Goal: Task Accomplishment & Management: Manage account settings

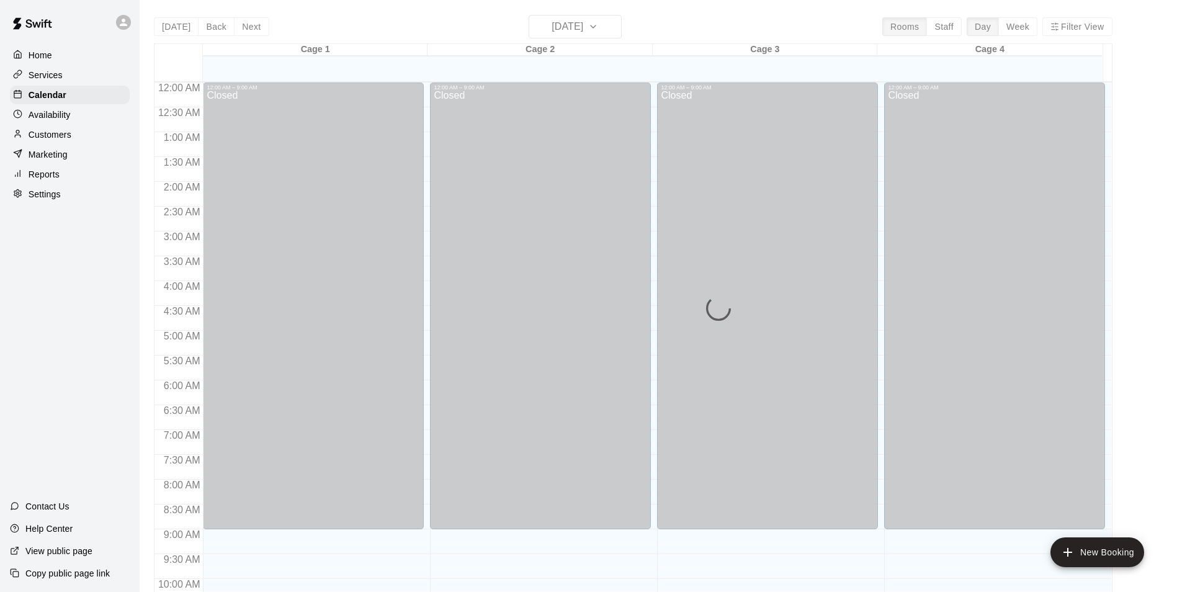
scroll to position [382, 0]
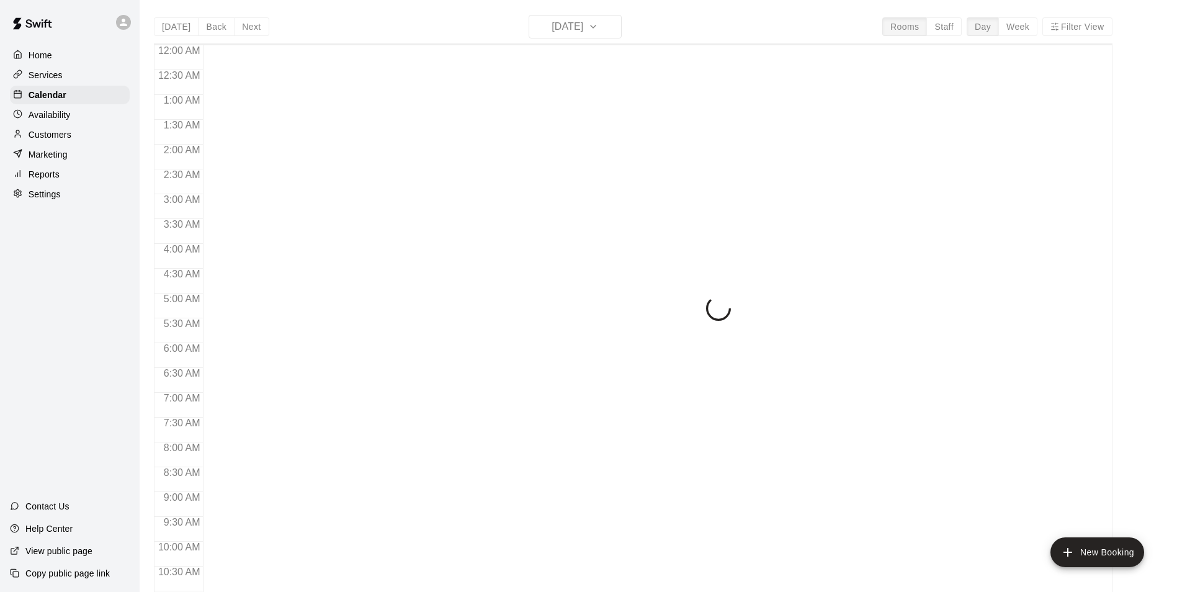
scroll to position [630, 0]
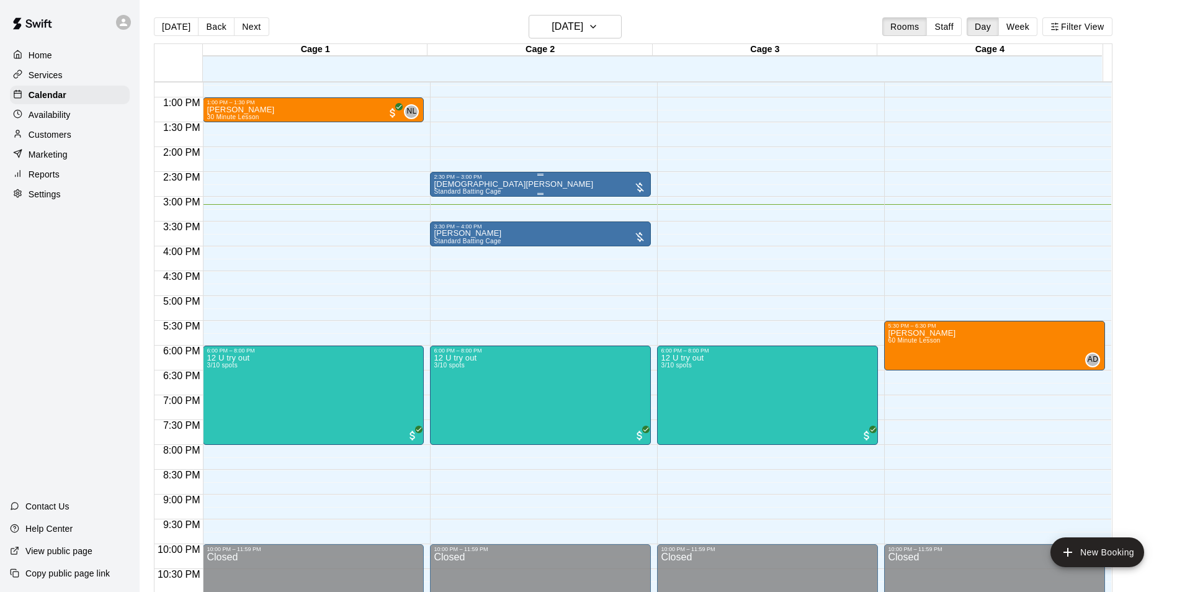
drag, startPoint x: 530, startPoint y: 184, endPoint x: 511, endPoint y: 182, distance: 19.3
click at [511, 182] on div "[DEMOGRAPHIC_DATA][PERSON_NAME] Standard Batting Cage" at bounding box center [540, 476] width 213 height 592
click at [447, 226] on img "edit" at bounding box center [445, 224] width 14 height 14
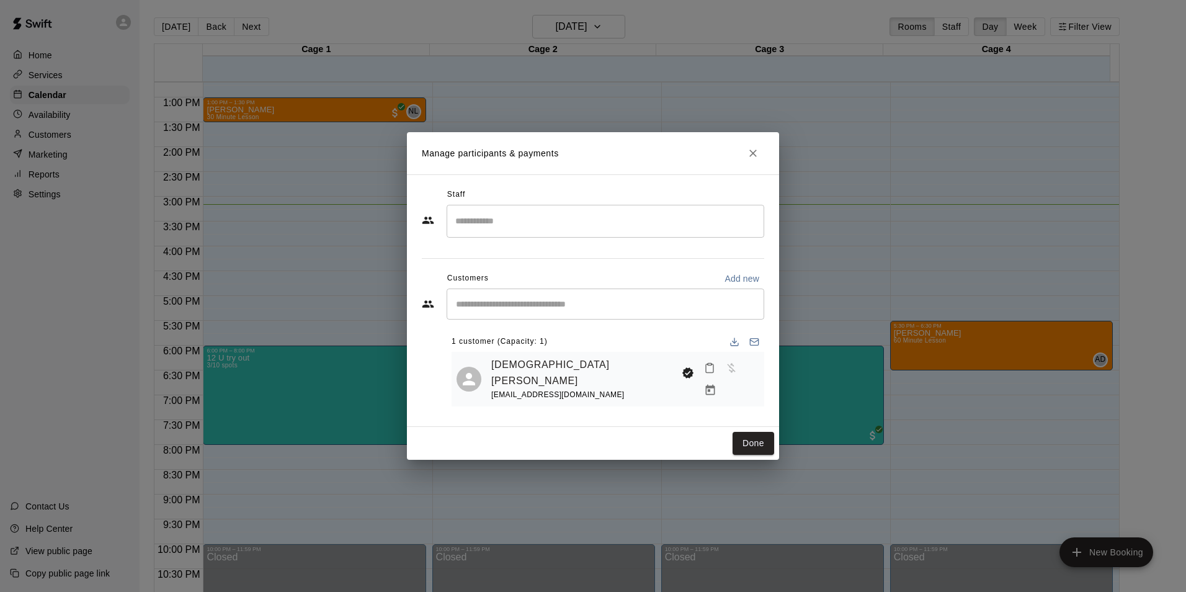
click at [634, 377] on div "[DEMOGRAPHIC_DATA][PERSON_NAME] [PERSON_NAME][EMAIL_ADDRESS][DOMAIN_NAME]" at bounding box center [625, 379] width 268 height 45
click at [707, 373] on icon "Mark attendance" at bounding box center [709, 367] width 11 height 11
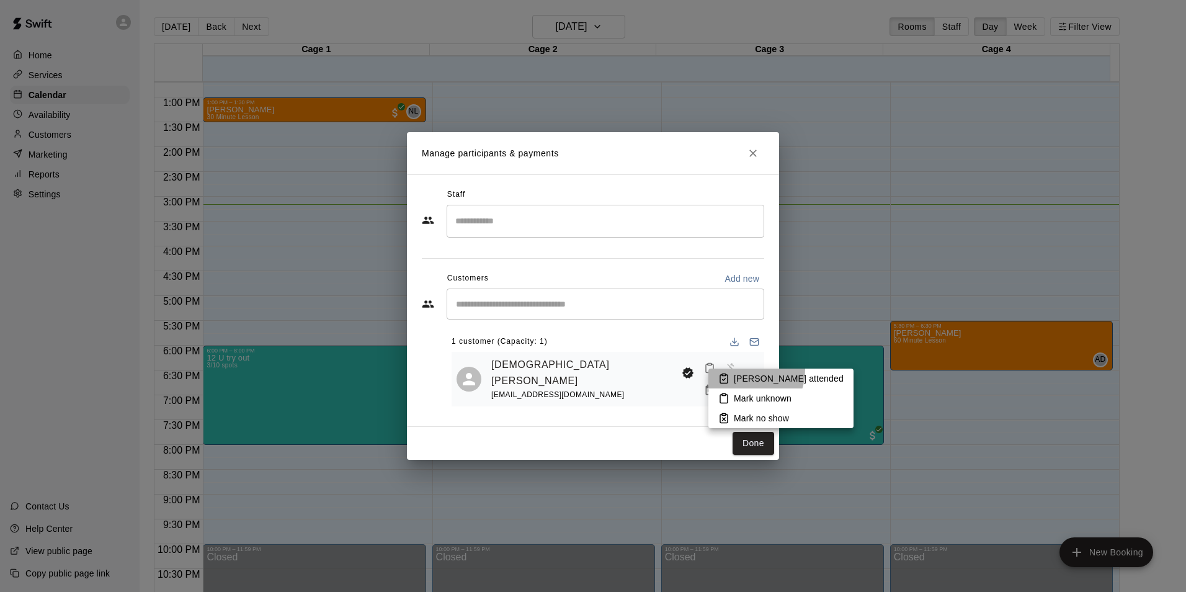
click at [739, 369] on li "[PERSON_NAME] attended" at bounding box center [780, 378] width 145 height 20
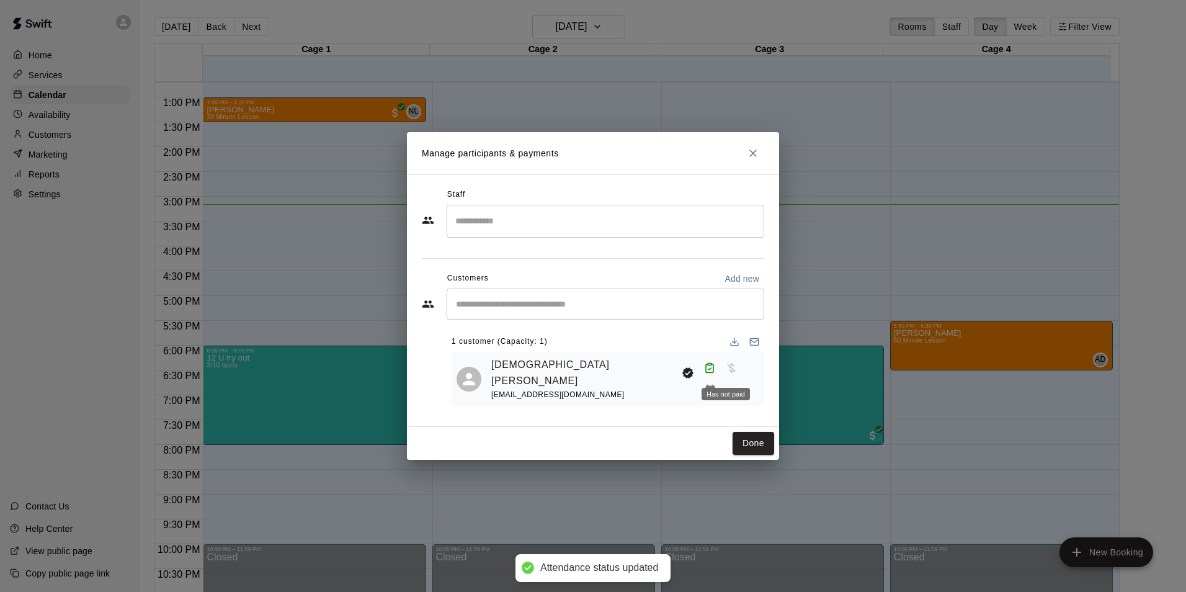
click at [726, 372] on span "Has not paid" at bounding box center [731, 367] width 22 height 11
click at [716, 384] on icon "Manage bookings & payment" at bounding box center [710, 390] width 12 height 12
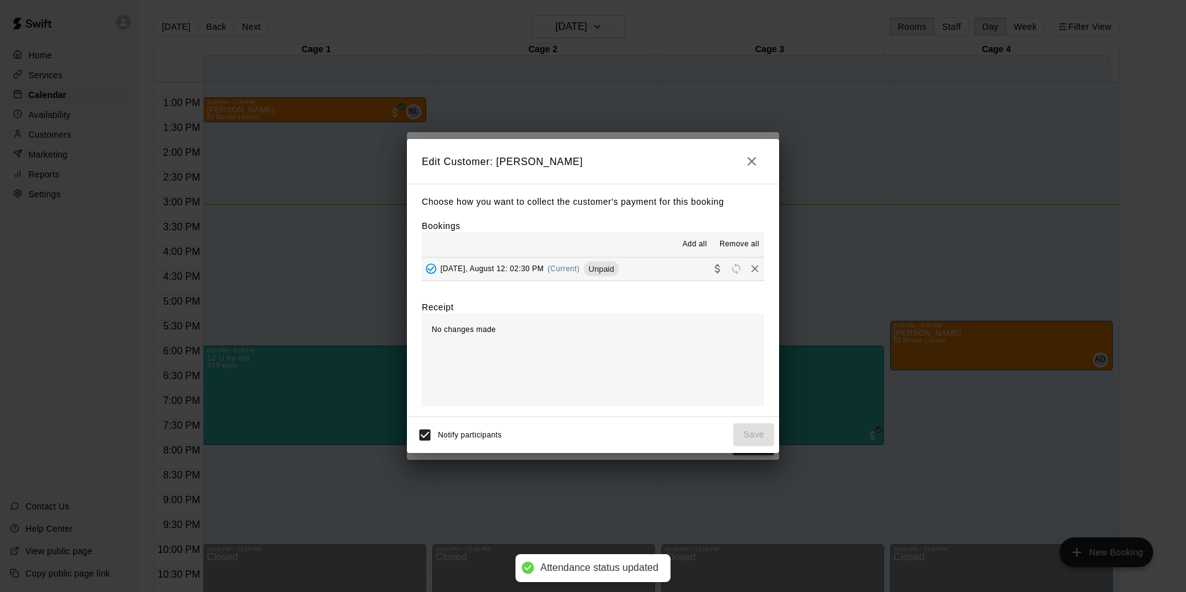
click at [669, 268] on button "[DATE], August 12: 02:30 PM (Current) Unpaid" at bounding box center [593, 268] width 342 height 23
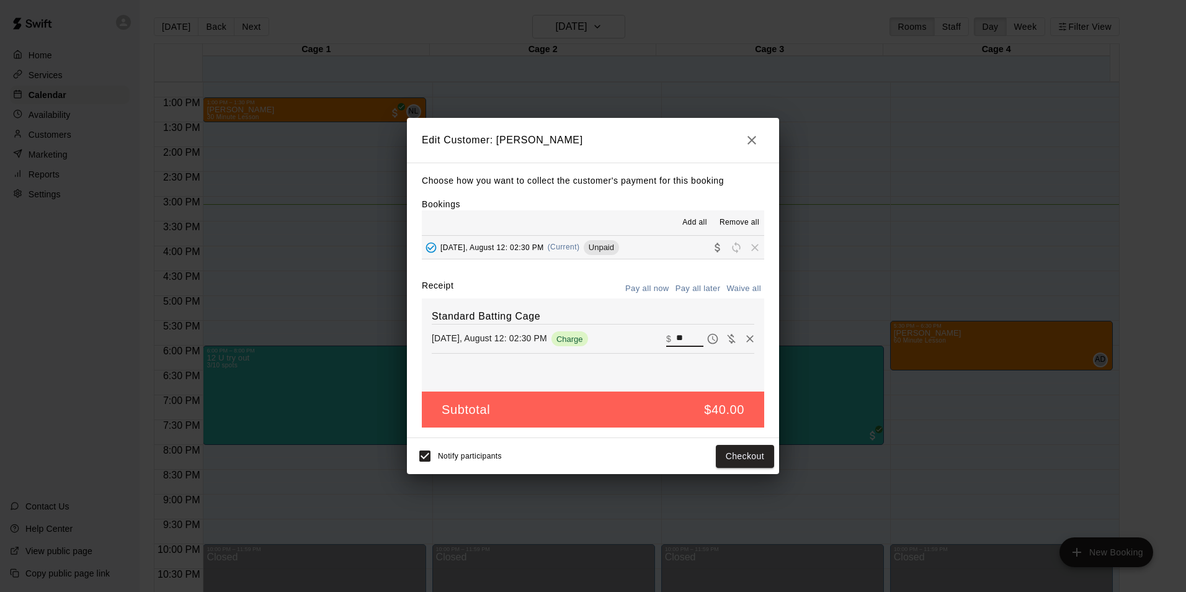
click at [679, 336] on input "**" at bounding box center [689, 339] width 27 height 16
type input "*"
type input "**"
click at [736, 459] on button "Checkout" at bounding box center [745, 456] width 58 height 23
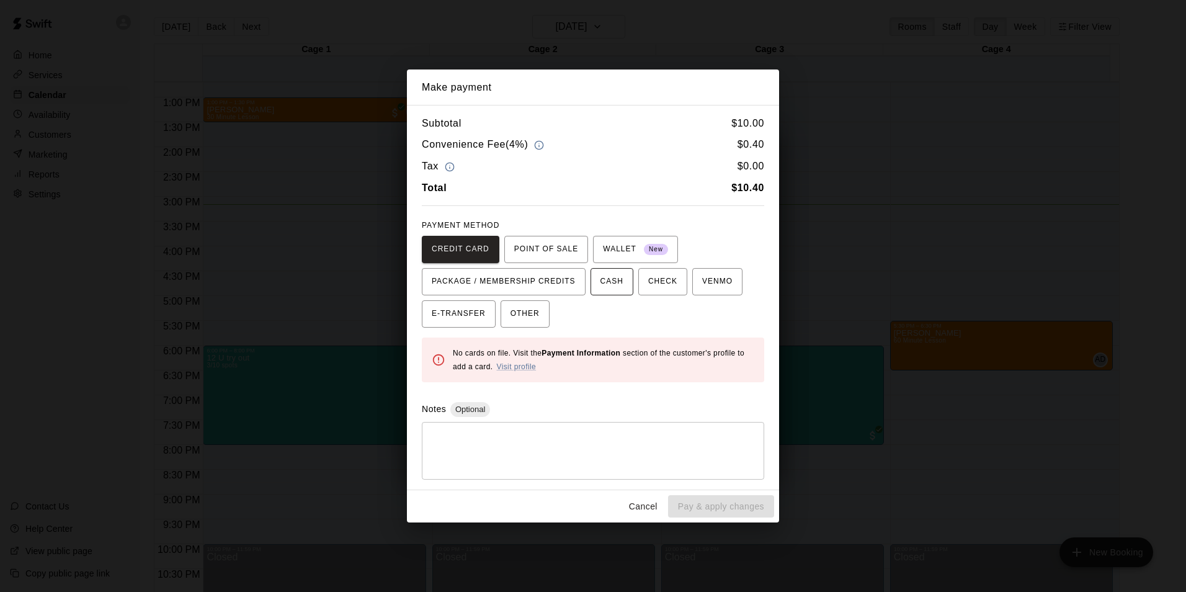
click at [600, 282] on span "CASH" at bounding box center [611, 282] width 23 height 20
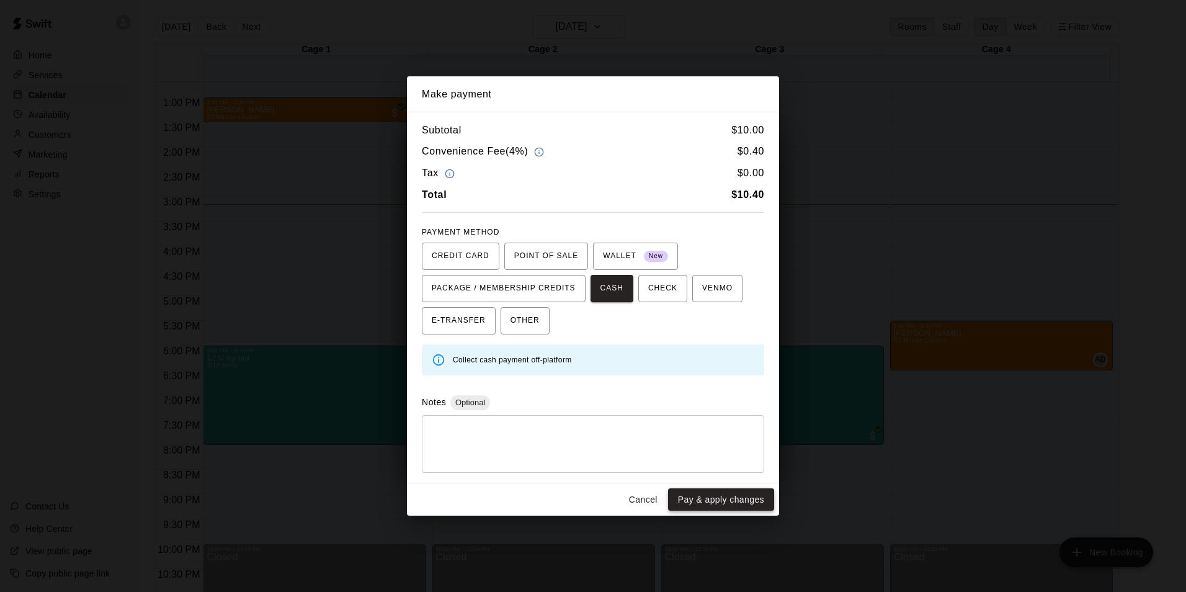
click at [706, 499] on button "Pay & apply changes" at bounding box center [721, 499] width 106 height 23
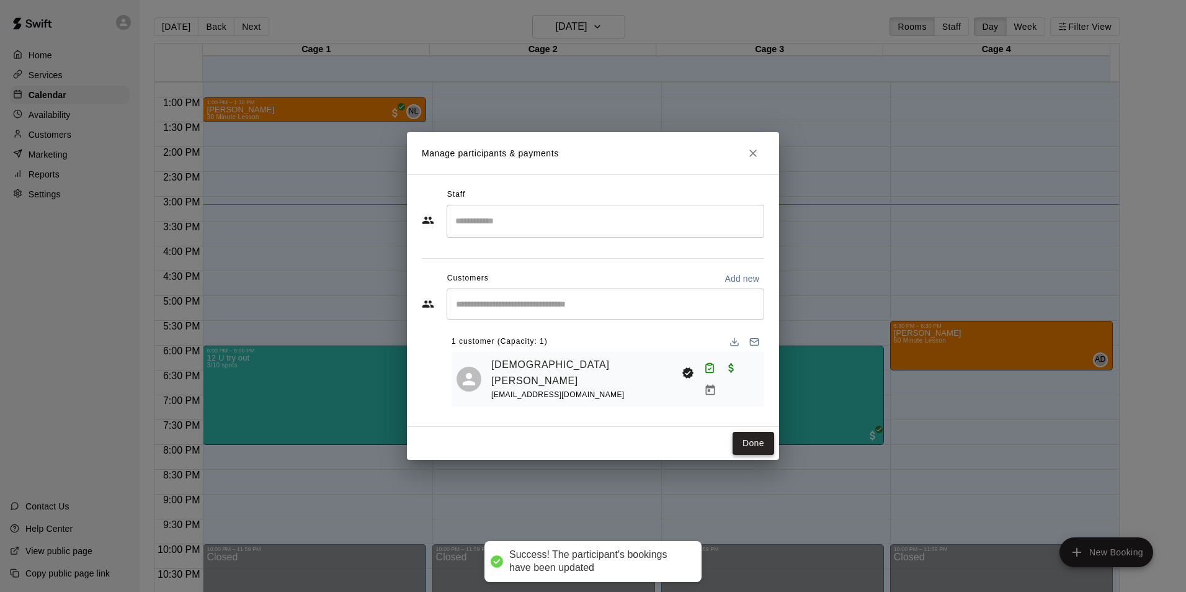
click at [756, 442] on button "Done" at bounding box center [753, 443] width 42 height 23
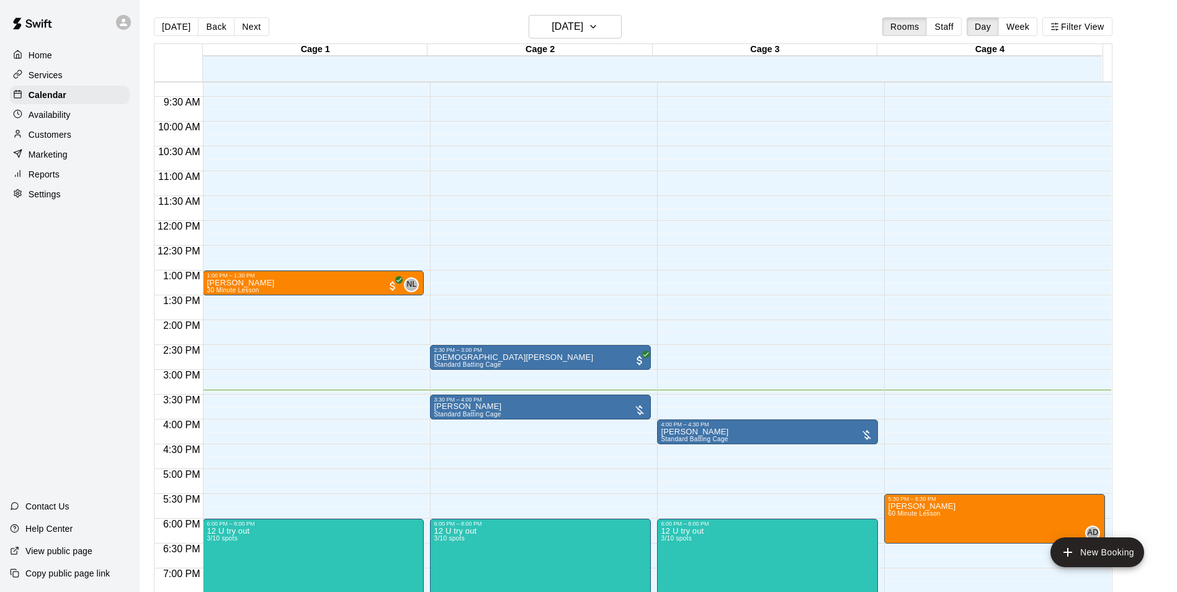
scroll to position [568, 0]
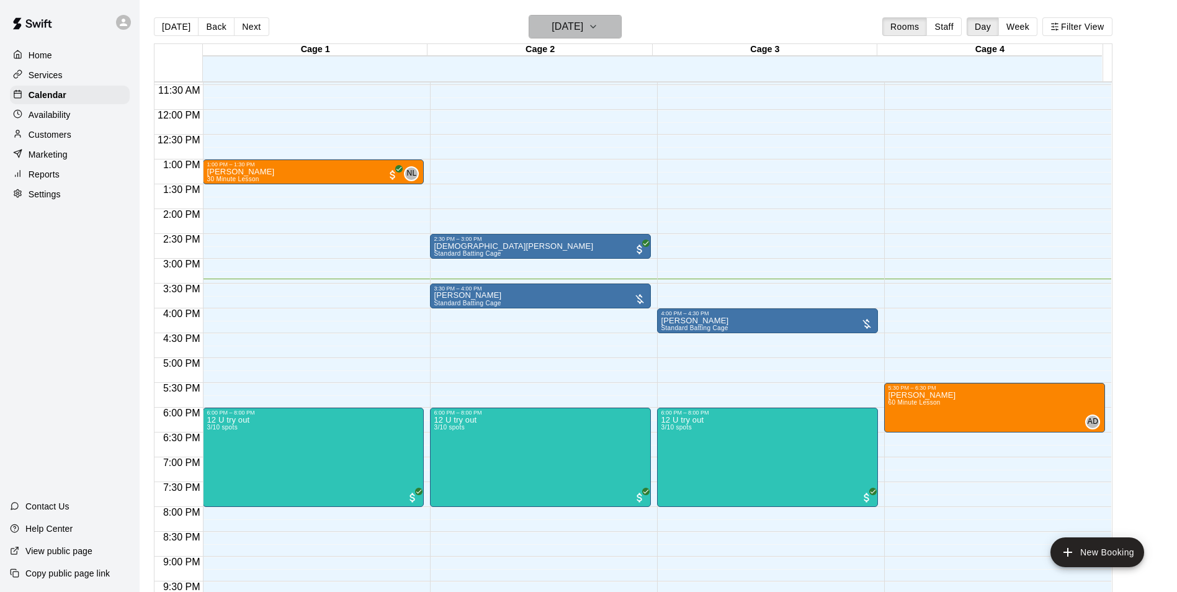
click at [565, 19] on h6 "[DATE]" at bounding box center [567, 26] width 32 height 17
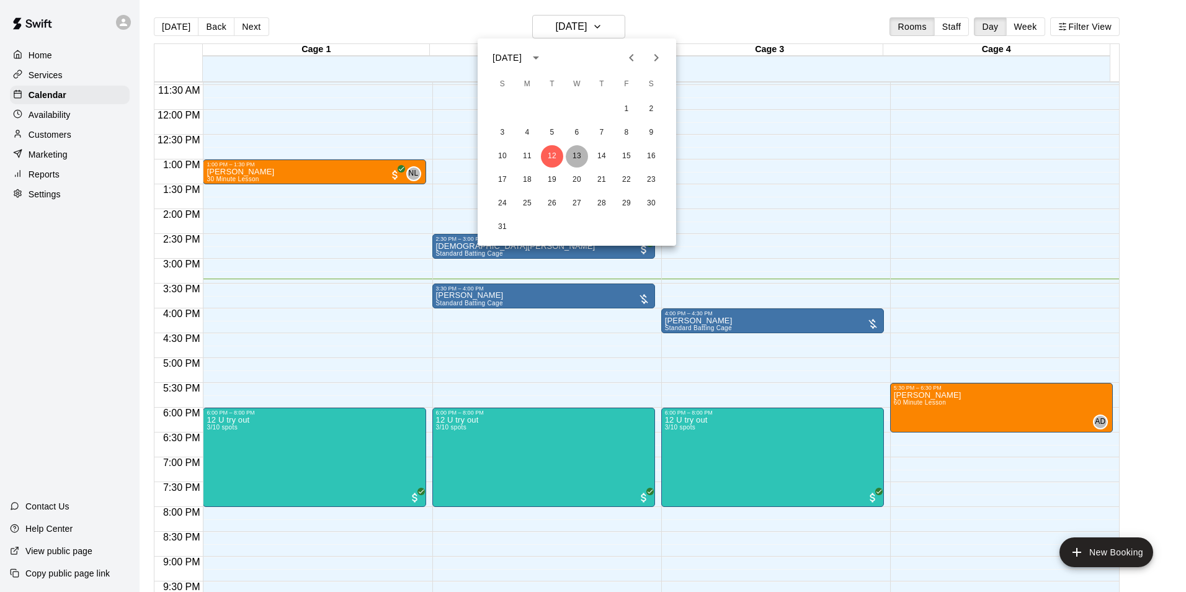
click at [573, 155] on button "13" at bounding box center [577, 156] width 22 height 22
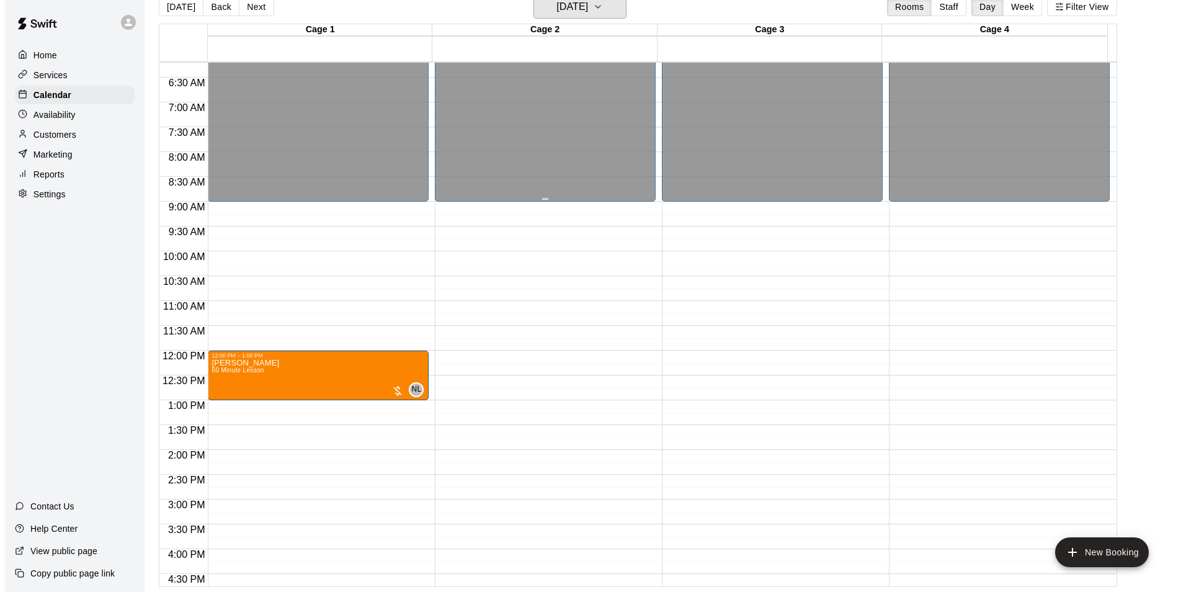
scroll to position [296, 0]
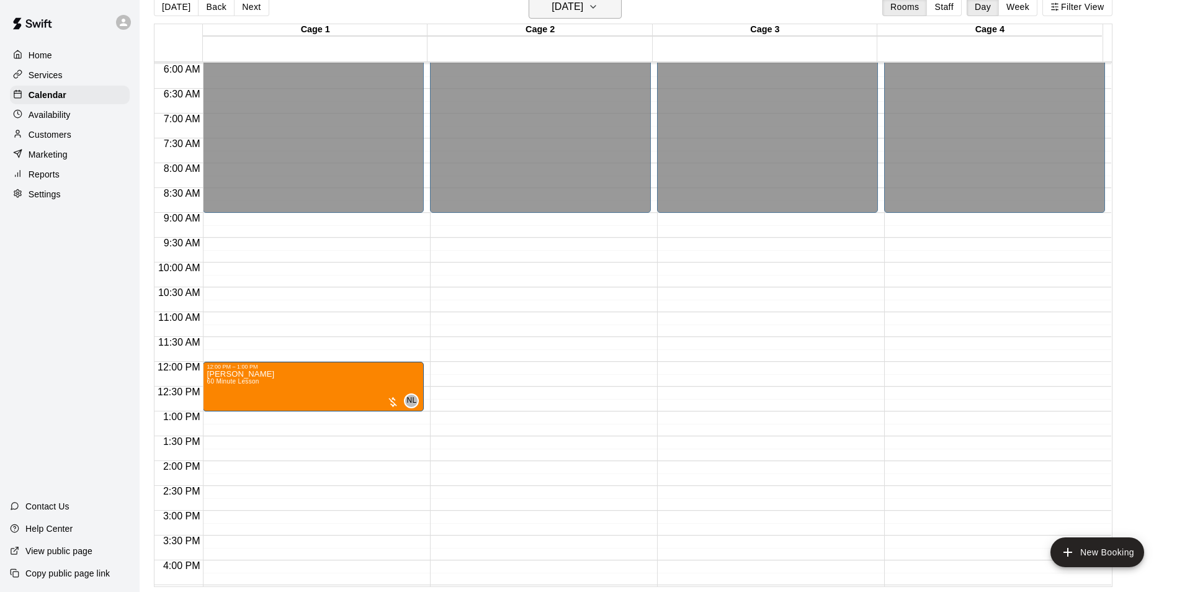
click at [583, 3] on h6 "[DATE]" at bounding box center [567, 6] width 32 height 17
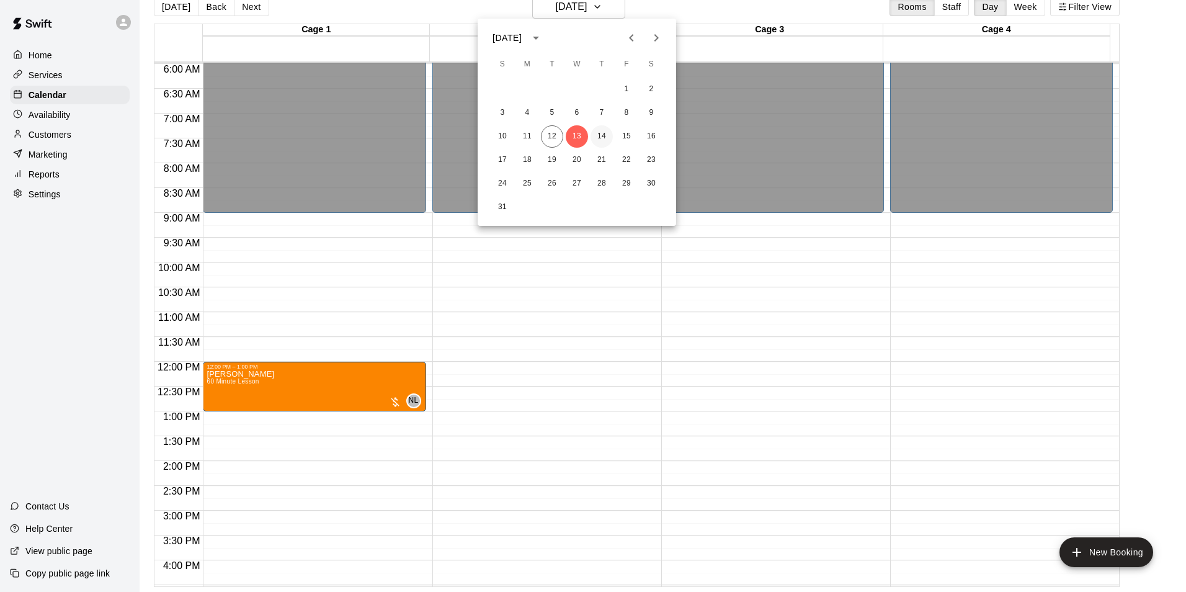
click at [606, 133] on button "14" at bounding box center [601, 136] width 22 height 22
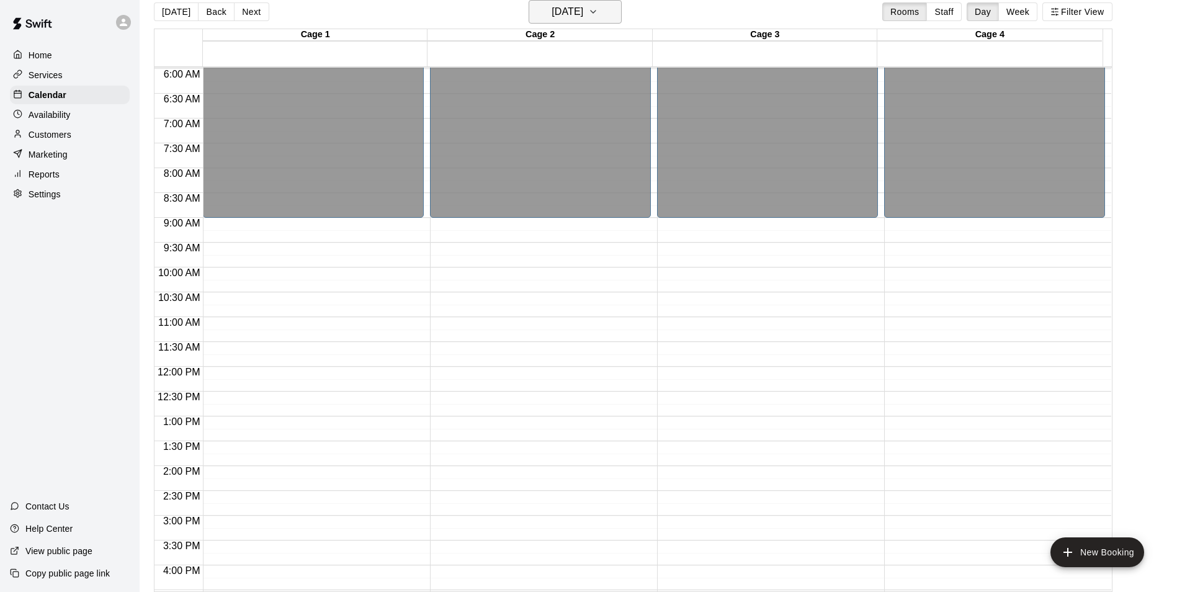
click at [583, 11] on h6 "[DATE]" at bounding box center [567, 11] width 32 height 17
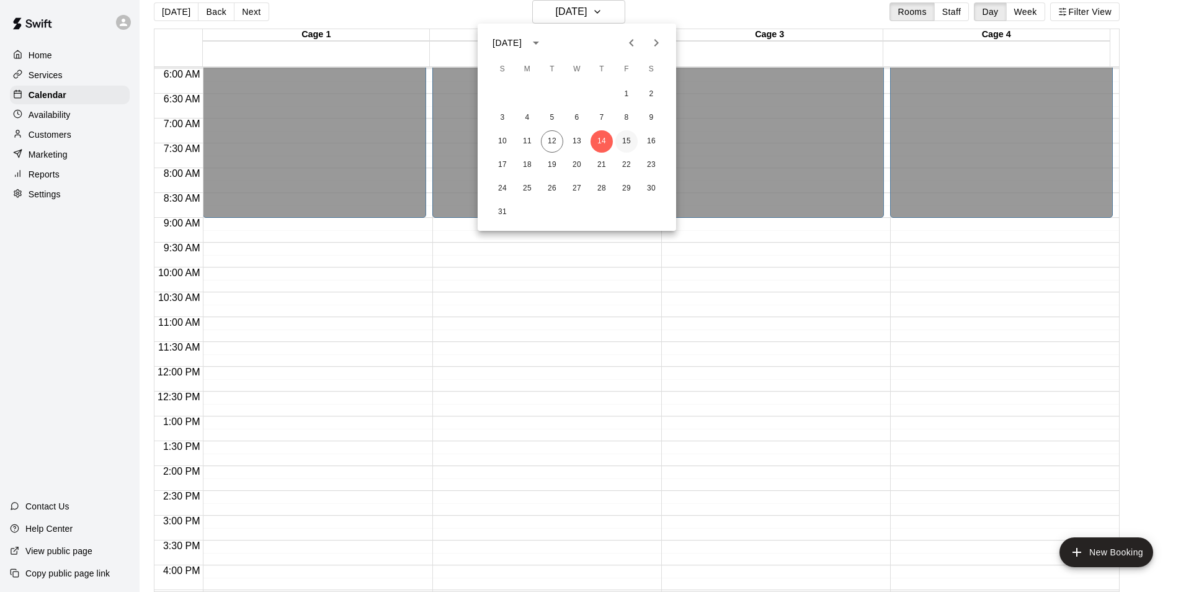
click at [630, 142] on button "15" at bounding box center [626, 141] width 22 height 22
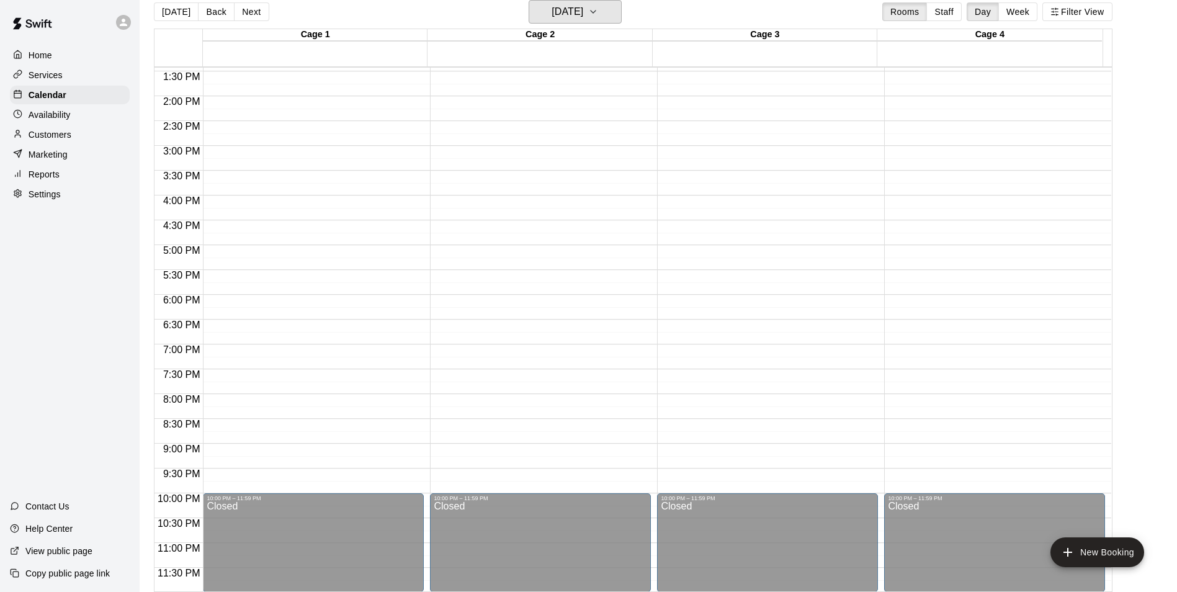
scroll to position [669, 0]
click at [569, 14] on h6 "[DATE]" at bounding box center [567, 11] width 32 height 17
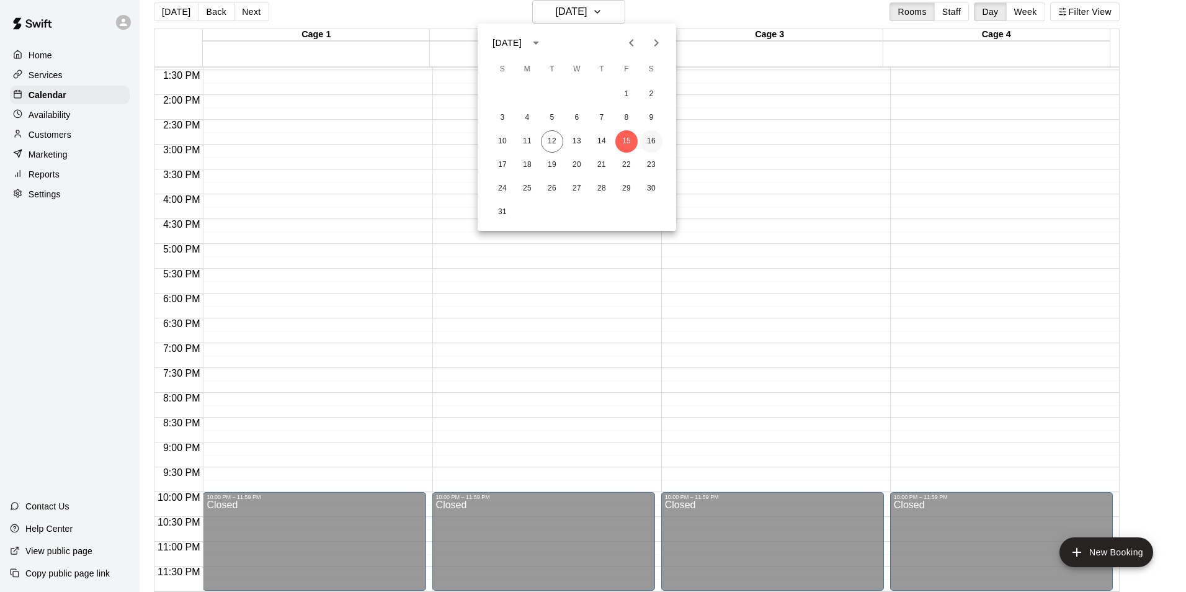
click at [656, 138] on button "16" at bounding box center [651, 141] width 22 height 22
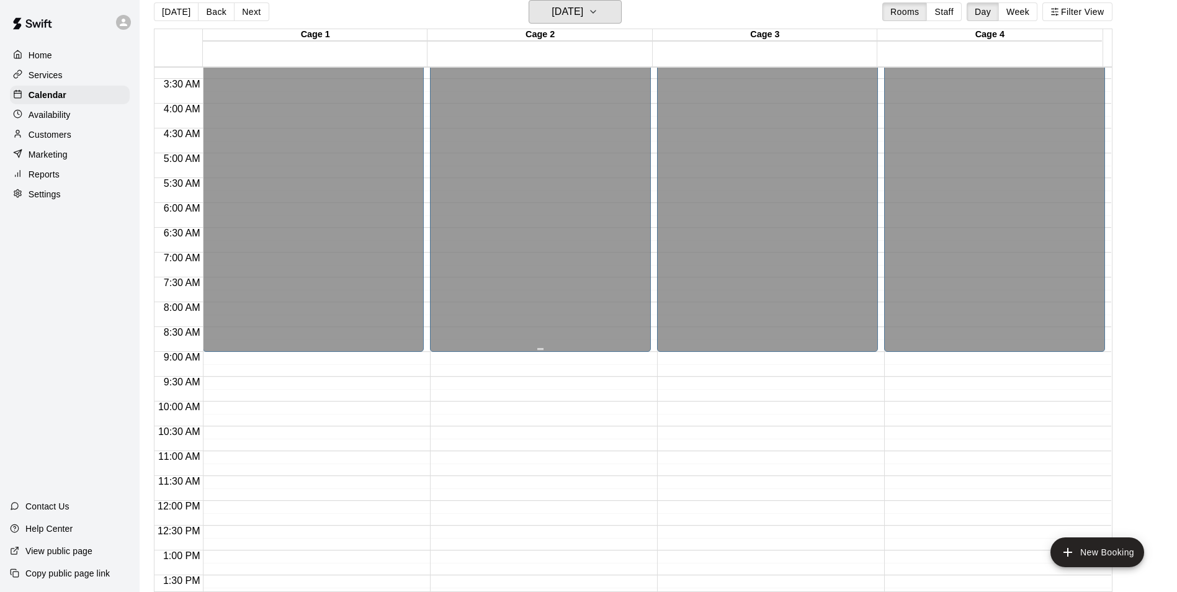
scroll to position [110, 0]
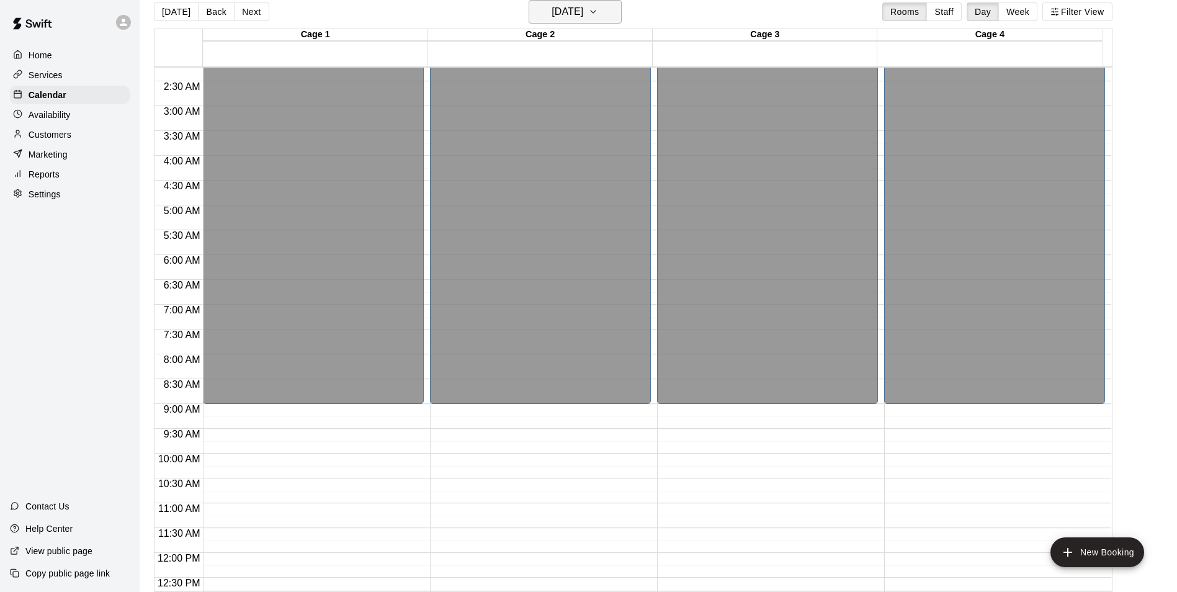
click at [621, 11] on button "[DATE]" at bounding box center [574, 12] width 93 height 24
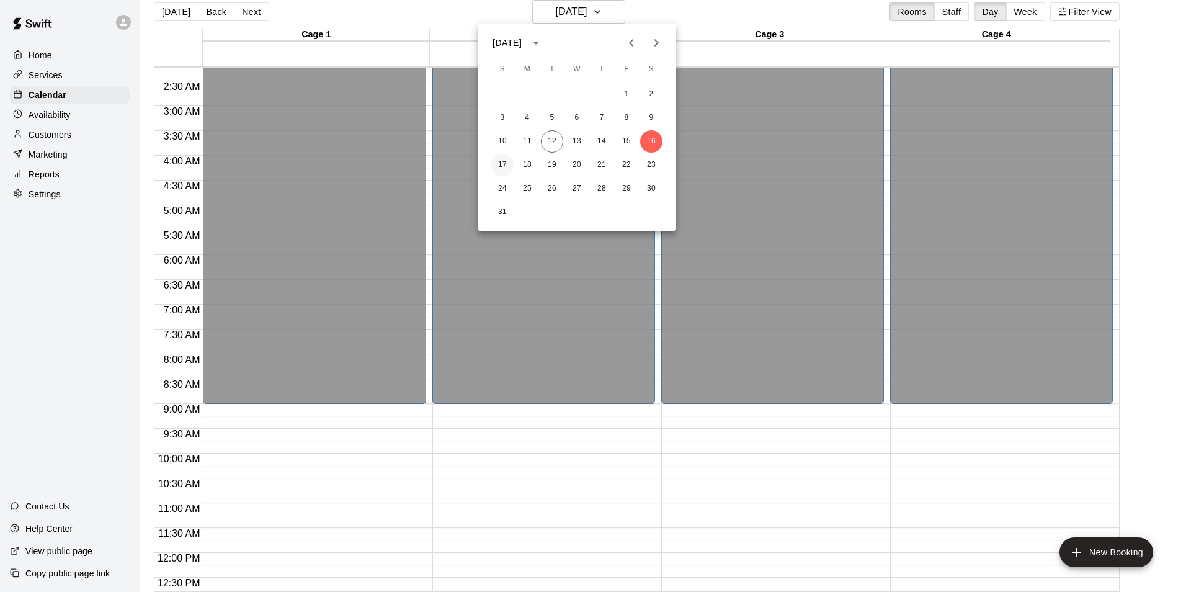
click at [502, 162] on button "17" at bounding box center [502, 165] width 22 height 22
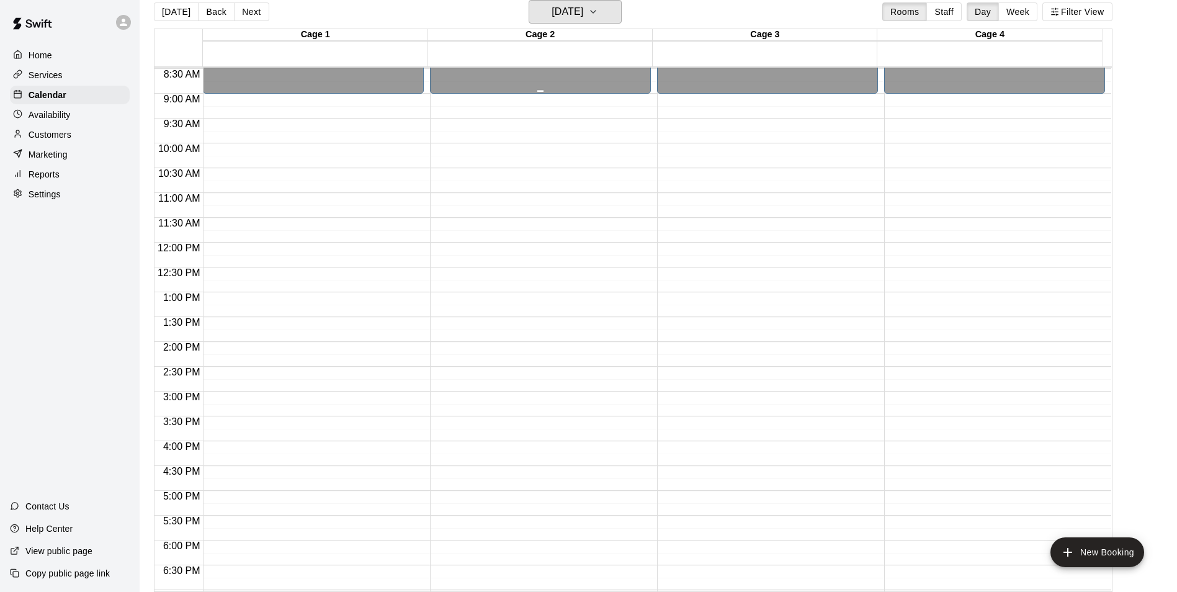
scroll to position [669, 0]
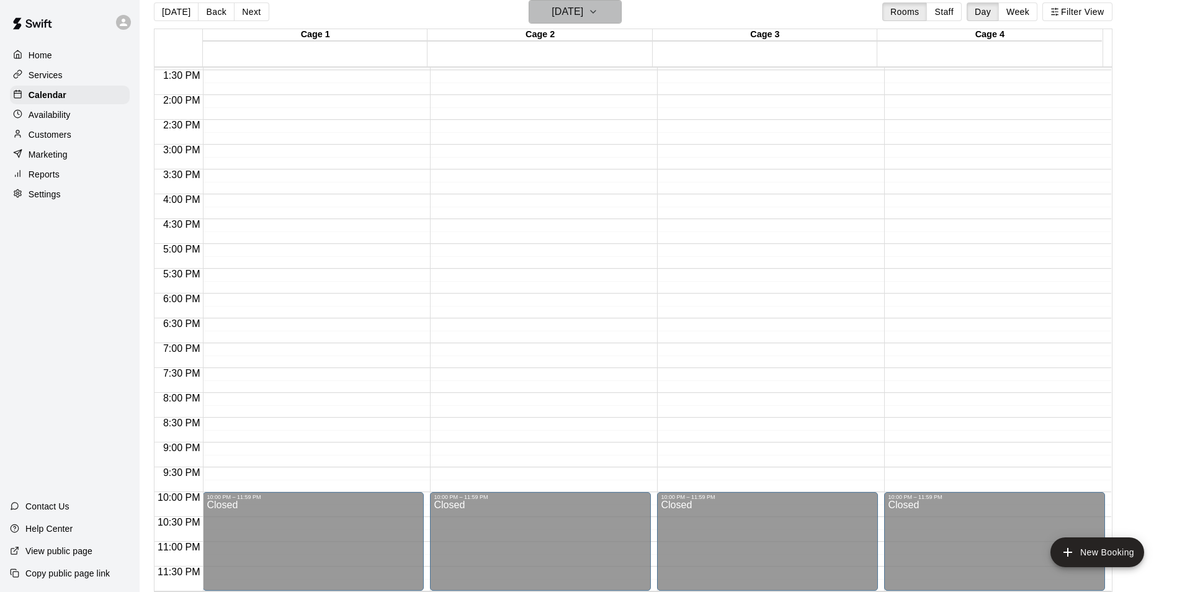
click at [606, 16] on button "[DATE]" at bounding box center [574, 12] width 93 height 24
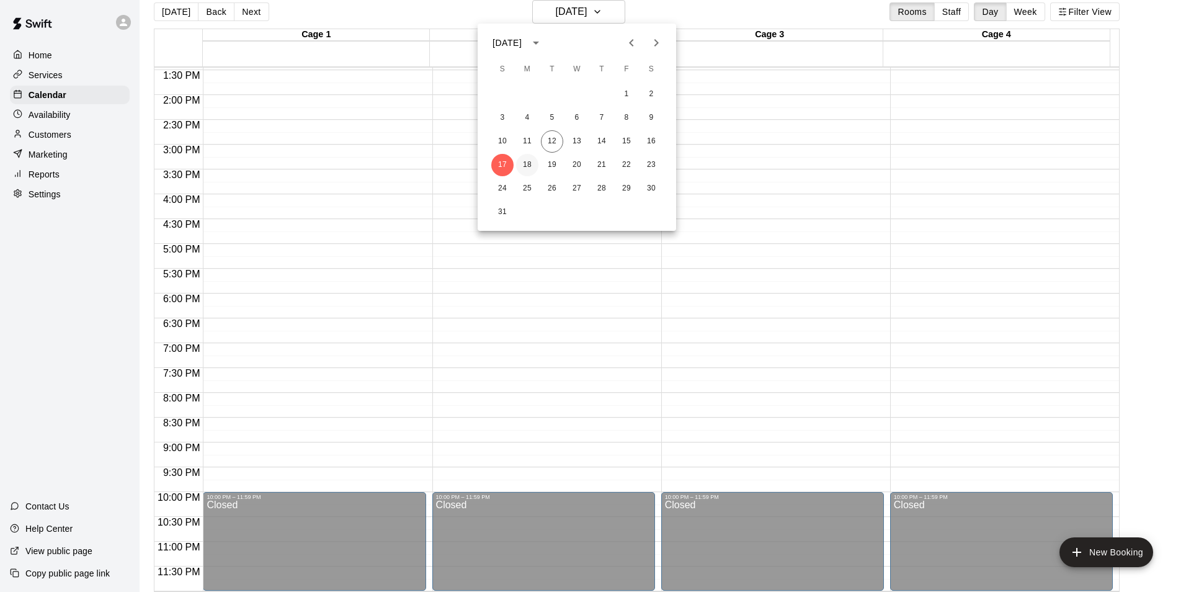
click at [522, 160] on button "18" at bounding box center [527, 165] width 22 height 22
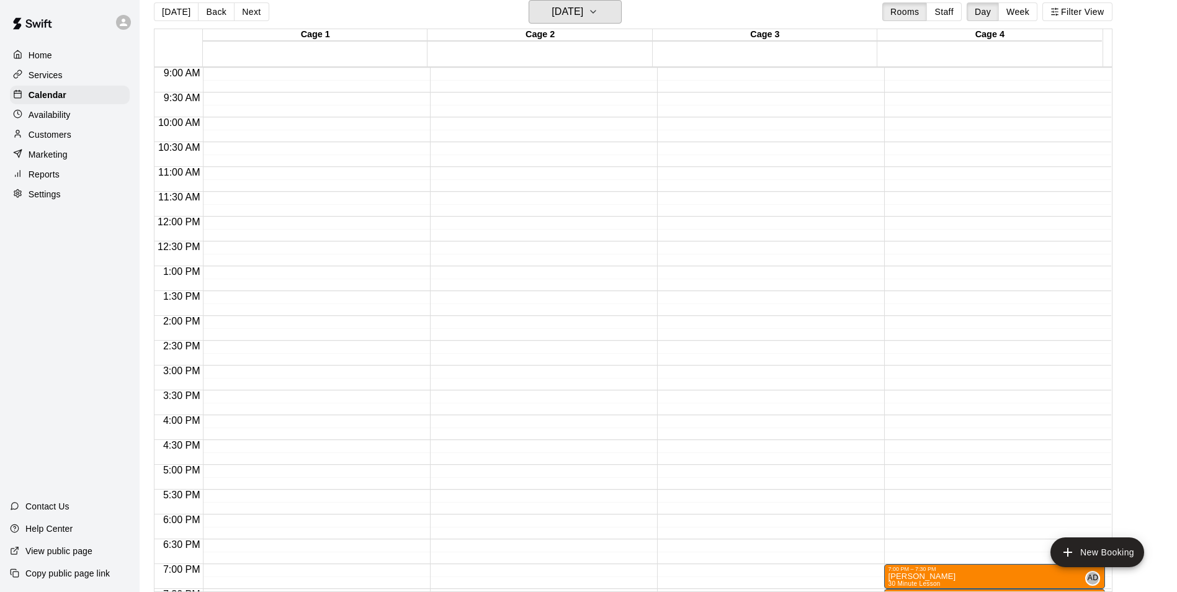
scroll to position [420, 0]
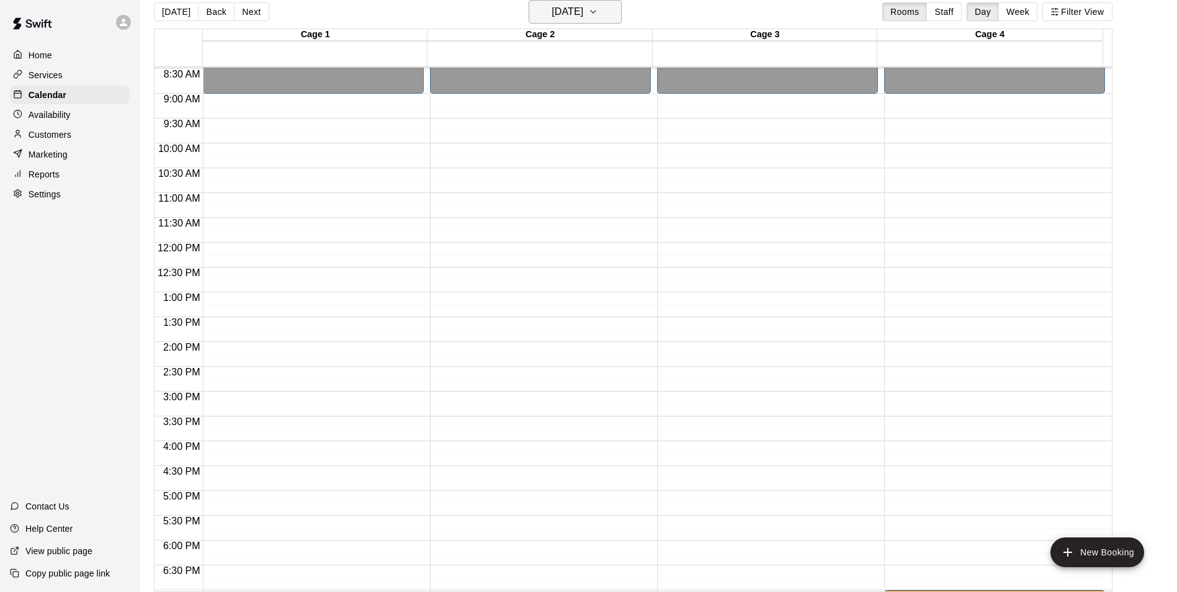
click at [598, 18] on icon "button" at bounding box center [593, 11] width 10 height 15
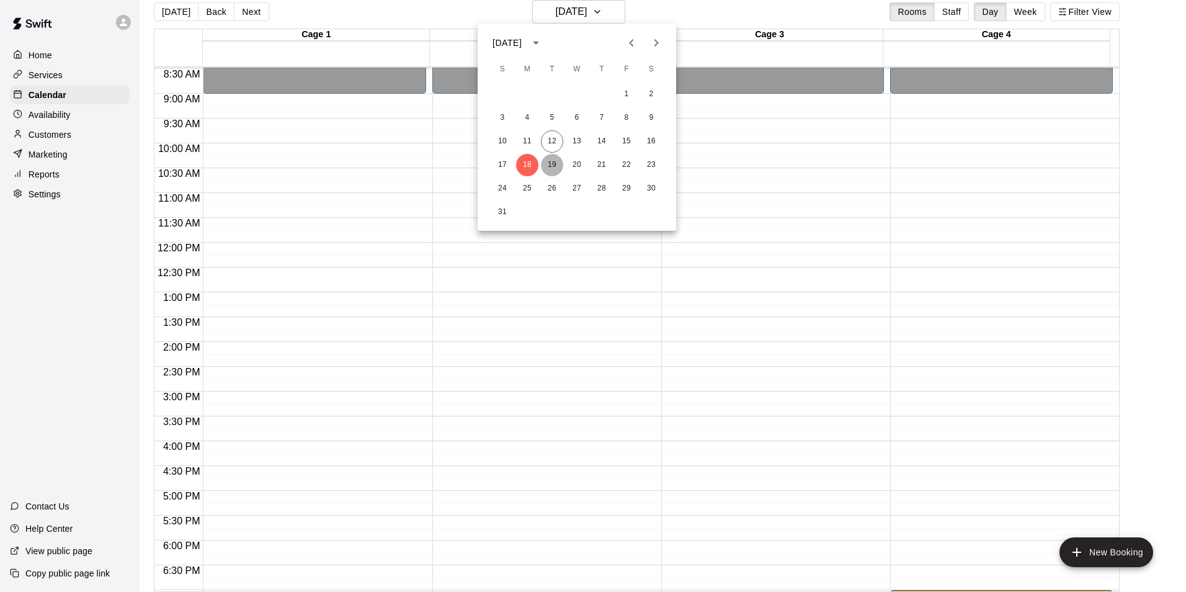
click at [555, 162] on button "19" at bounding box center [552, 165] width 22 height 22
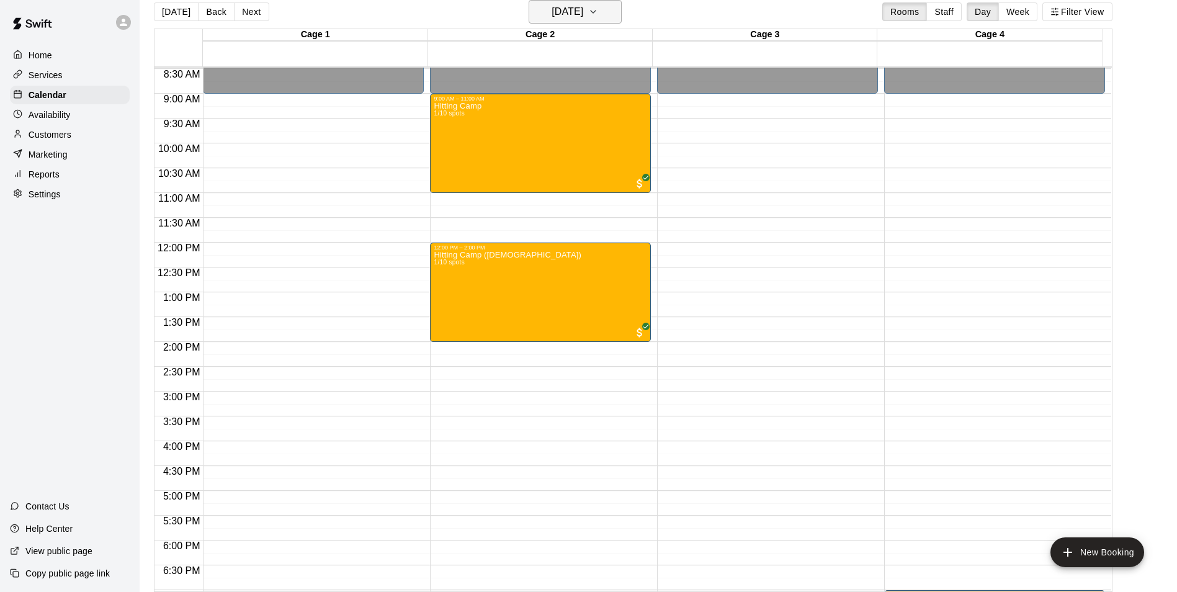
click at [583, 9] on h6 "[DATE]" at bounding box center [567, 11] width 32 height 17
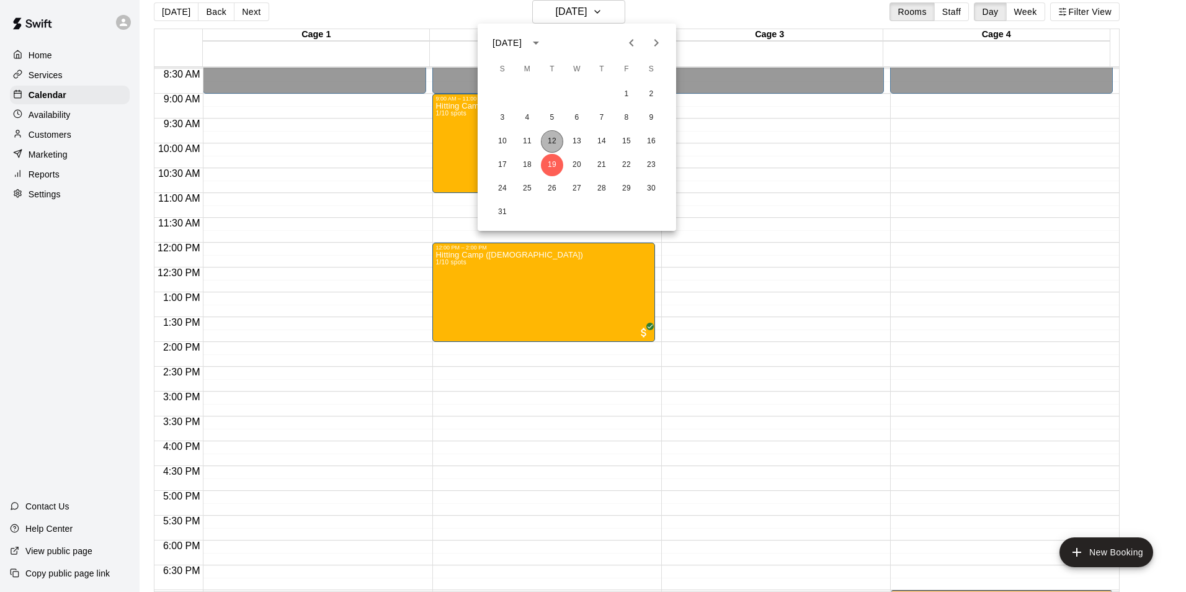
click at [551, 137] on button "12" at bounding box center [552, 141] width 22 height 22
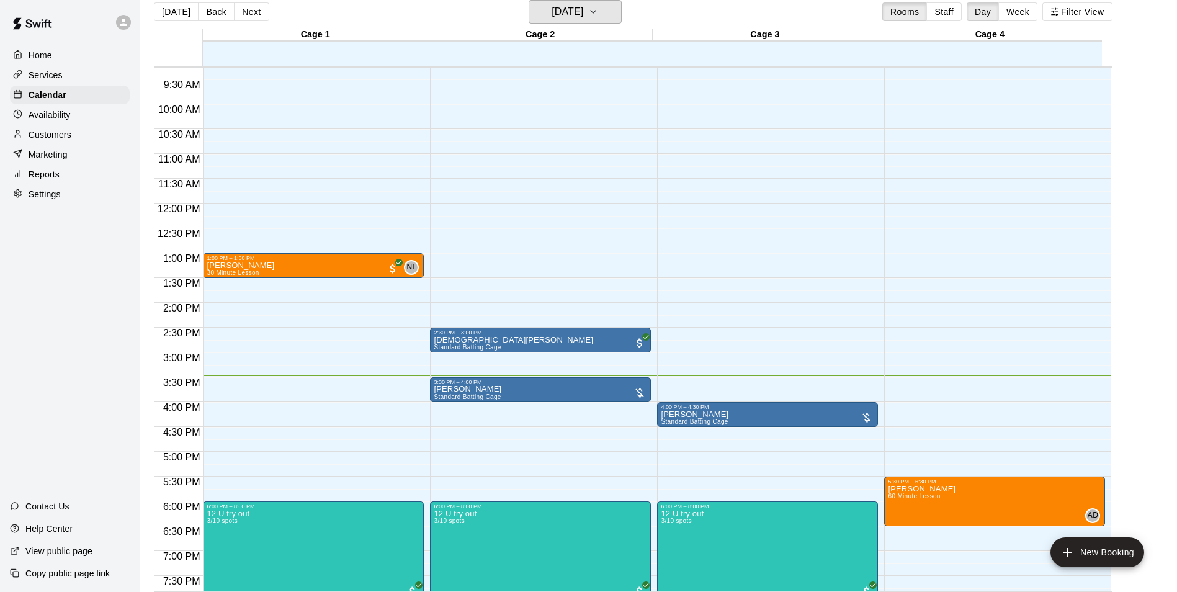
scroll to position [483, 0]
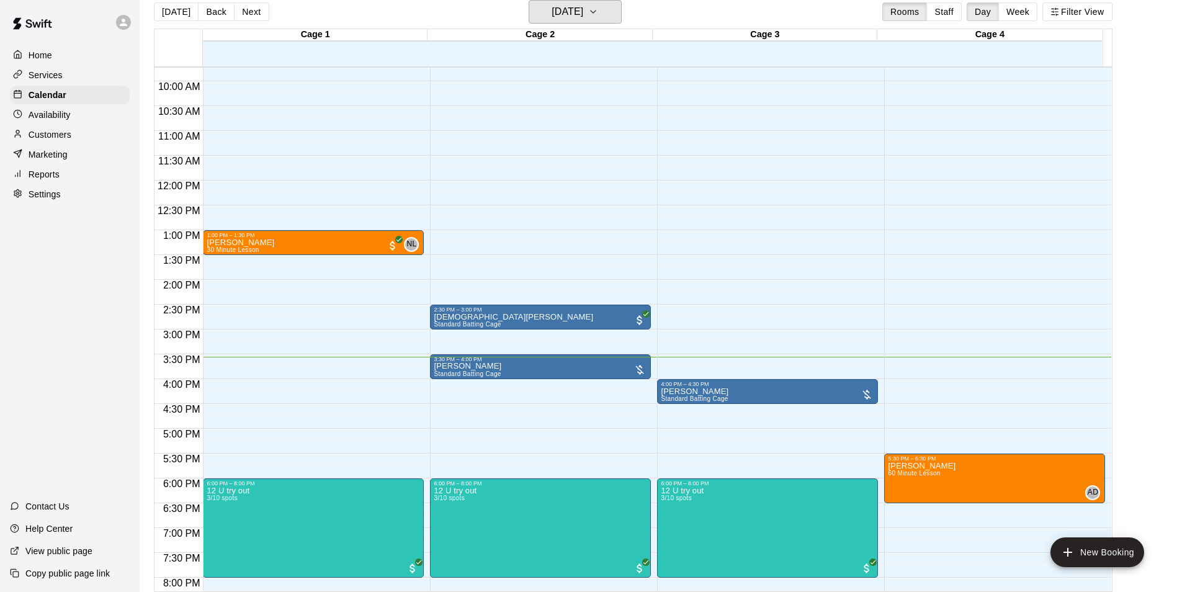
click at [528, 0] on button "[DATE]" at bounding box center [574, 12] width 93 height 24
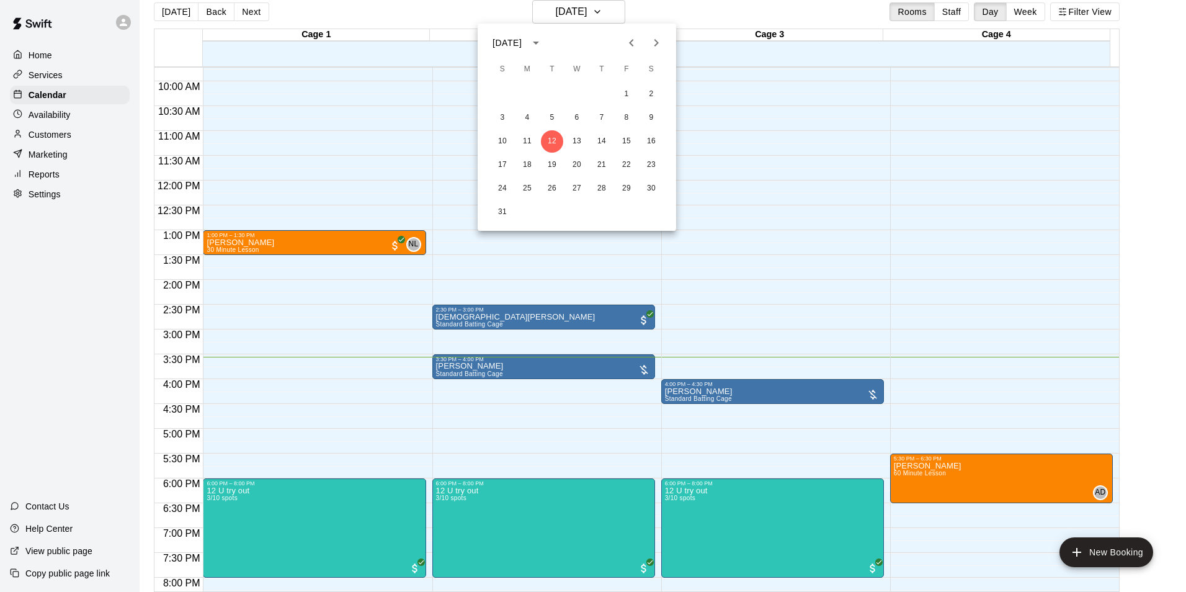
click at [539, 363] on div at bounding box center [593, 296] width 1186 height 592
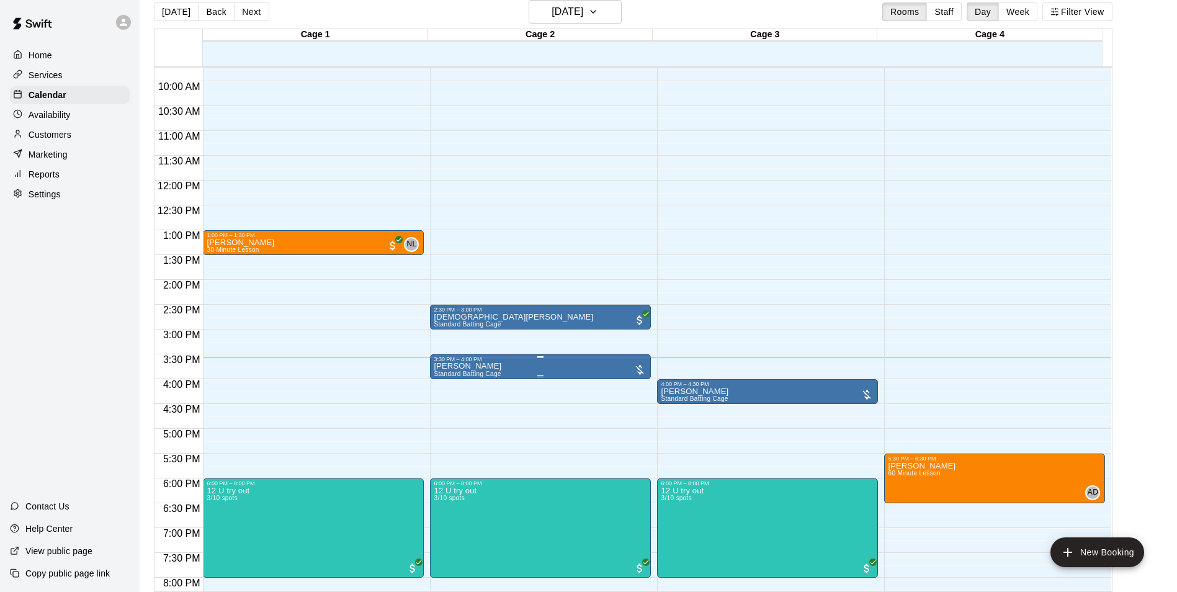
drag, startPoint x: 514, startPoint y: 368, endPoint x: 485, endPoint y: 370, distance: 29.3
click at [448, 405] on img "edit" at bounding box center [445, 406] width 14 height 14
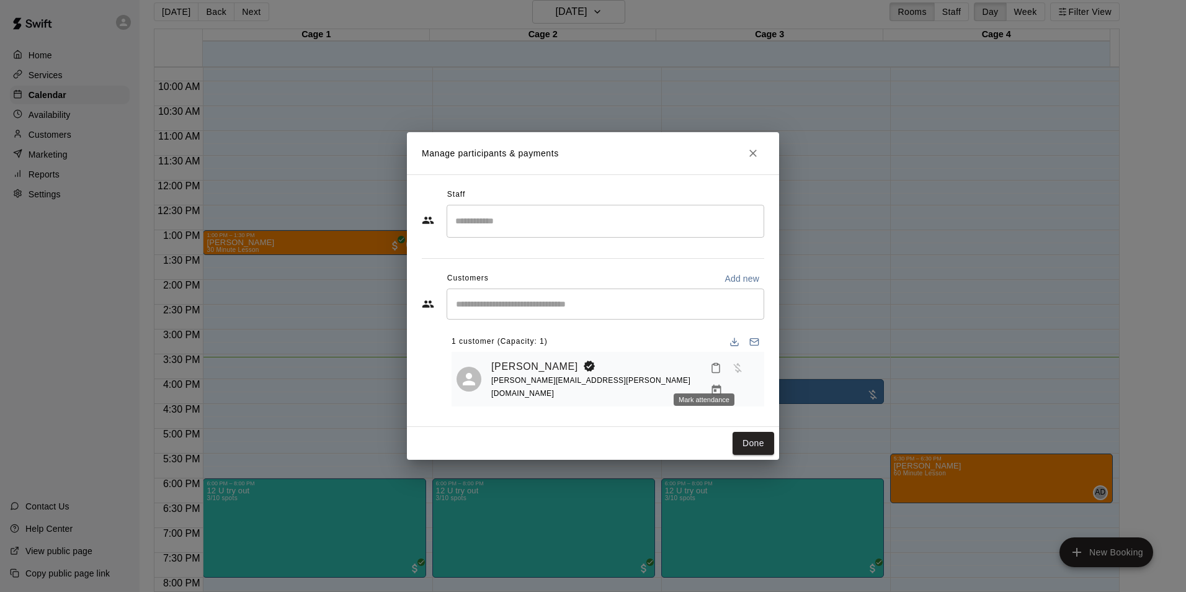
click at [712, 371] on icon "Mark attendance" at bounding box center [715, 368] width 7 height 9
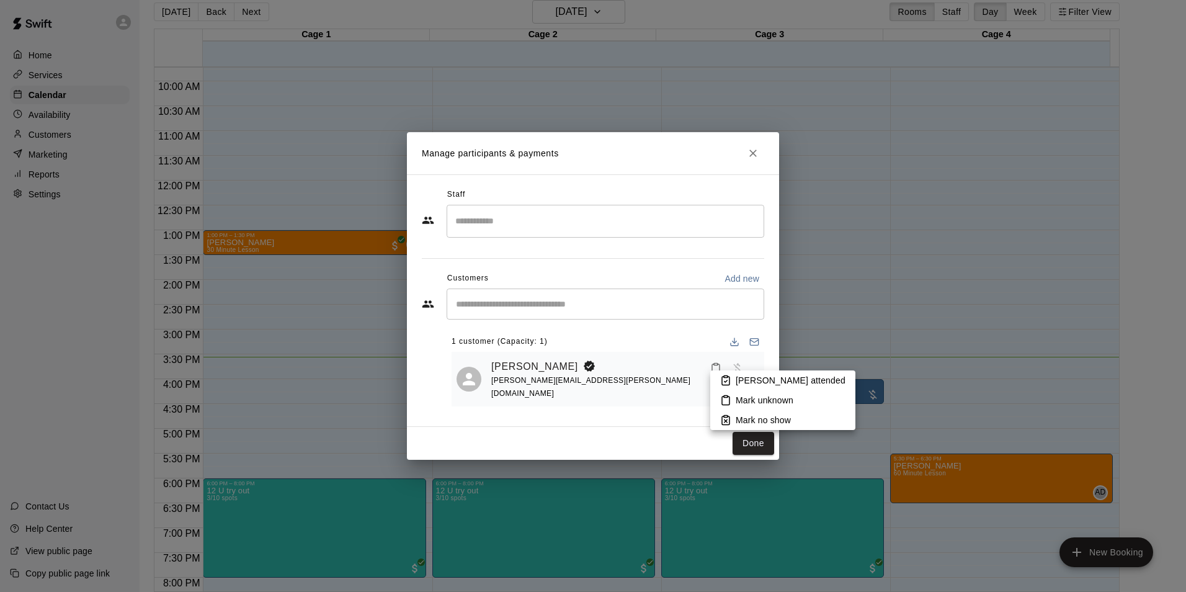
drag, startPoint x: 754, startPoint y: 375, endPoint x: 759, endPoint y: 364, distance: 12.5
click at [754, 378] on li "[PERSON_NAME] attended" at bounding box center [782, 380] width 145 height 20
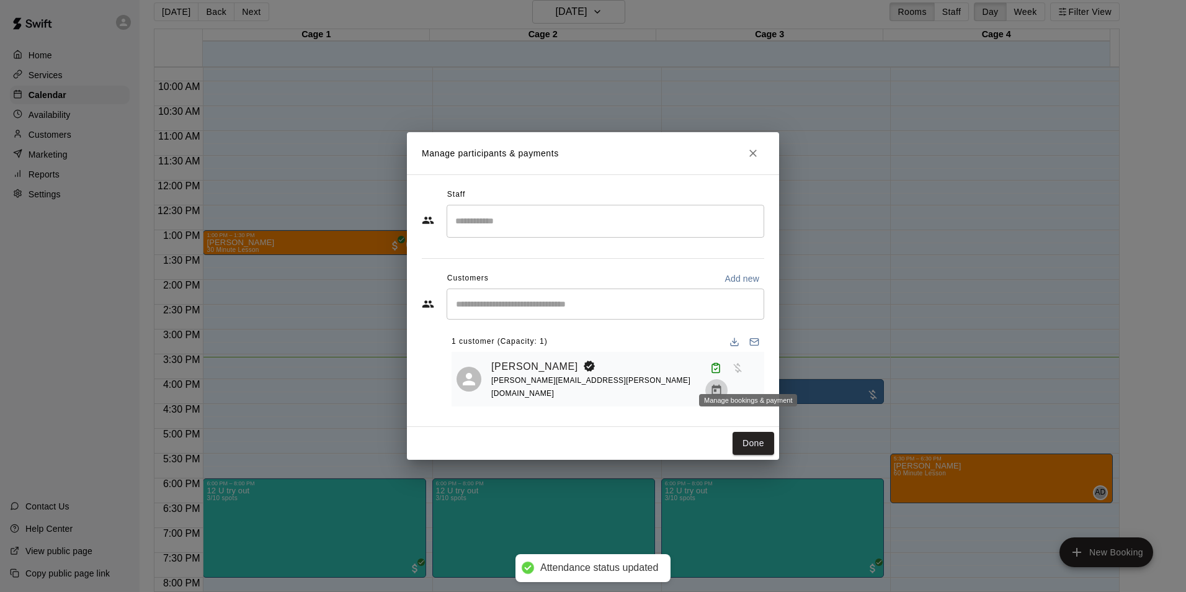
click at [728, 379] on button "Manage bookings & payment" at bounding box center [716, 390] width 22 height 22
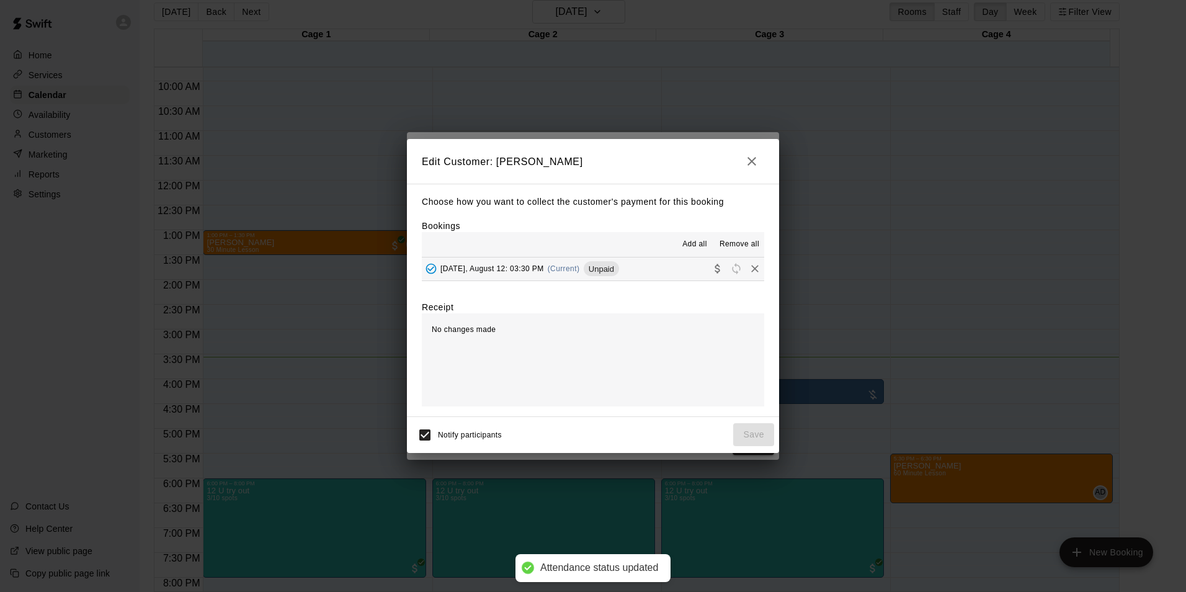
click at [667, 267] on button "[DATE], August 12: 03:30 PM (Current) Unpaid" at bounding box center [593, 268] width 342 height 23
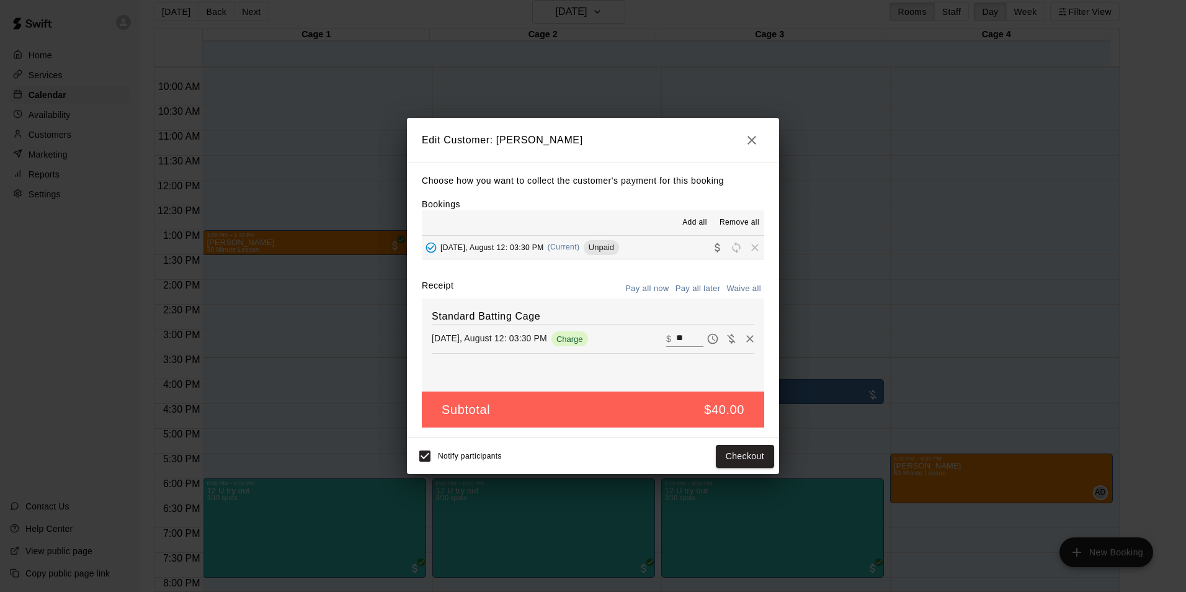
click at [684, 334] on input "**" at bounding box center [689, 339] width 27 height 16
type input "*"
type input "**"
click at [749, 450] on button "Checkout" at bounding box center [745, 456] width 58 height 23
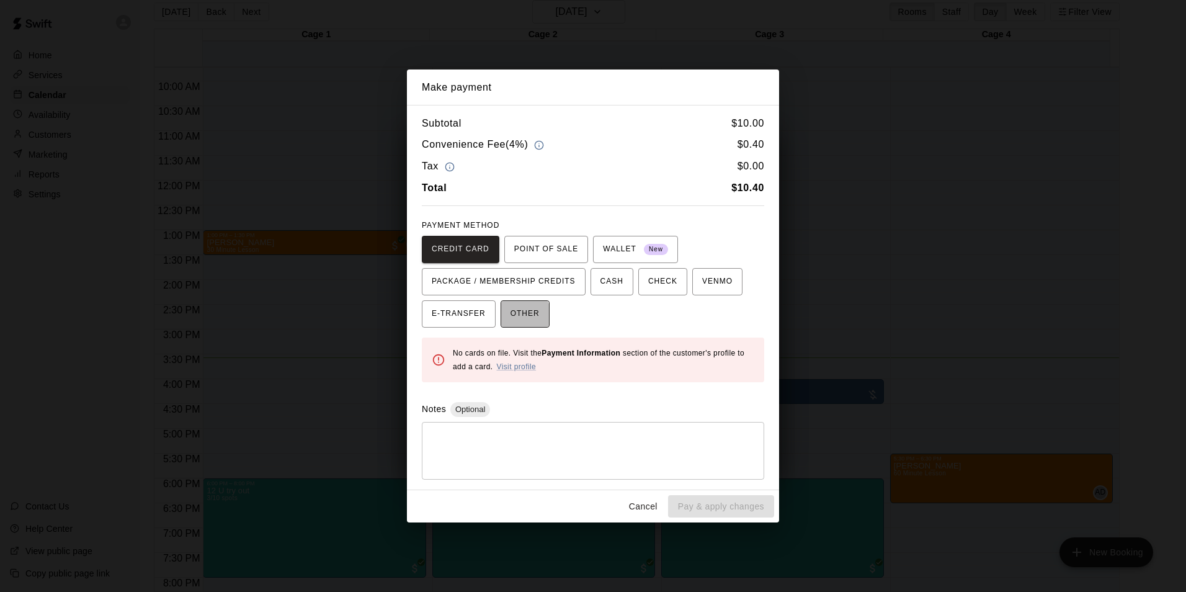
click at [514, 318] on span "OTHER" at bounding box center [524, 314] width 29 height 20
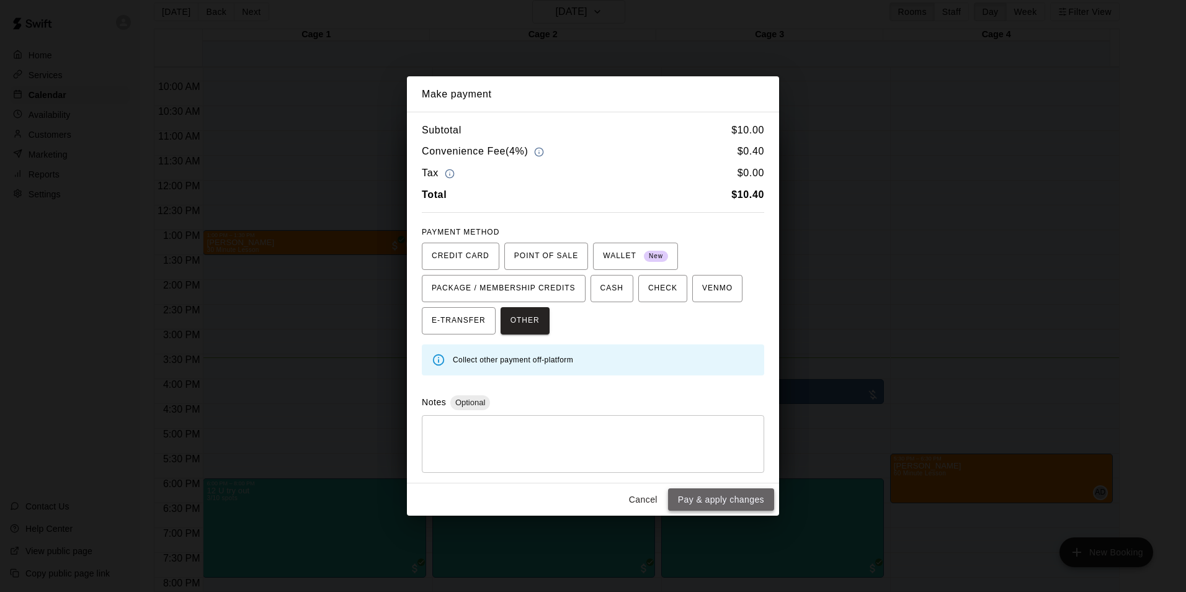
click at [736, 502] on button "Pay & apply changes" at bounding box center [721, 499] width 106 height 23
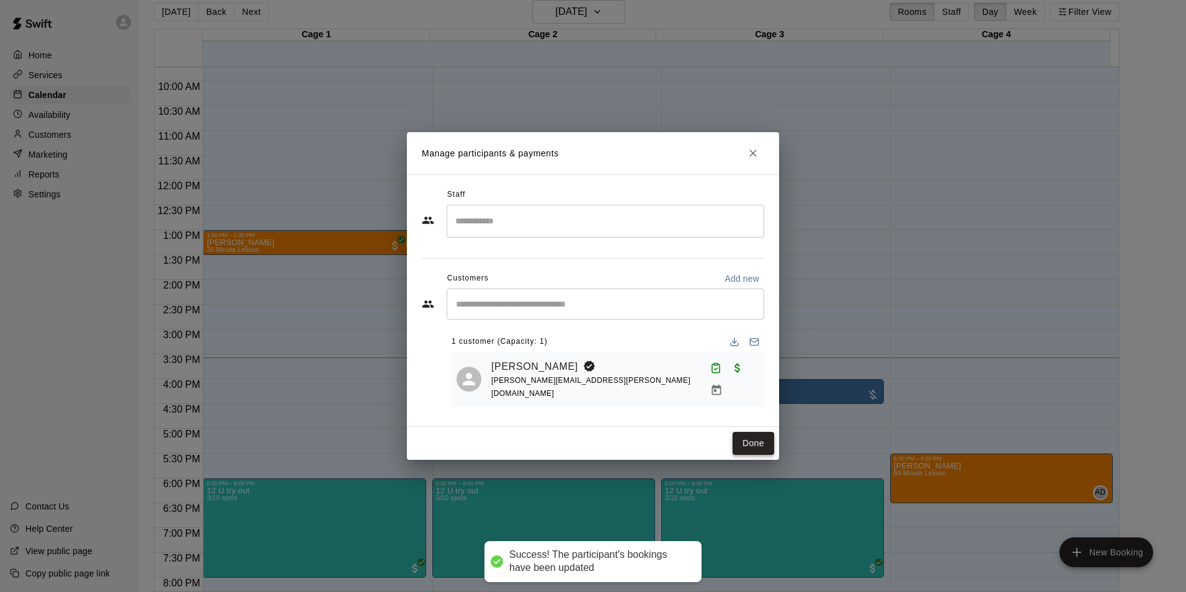
drag, startPoint x: 777, startPoint y: 447, endPoint x: 772, endPoint y: 450, distance: 6.4
click at [776, 447] on div "Done" at bounding box center [593, 443] width 372 height 33
click at [760, 448] on button "Done" at bounding box center [753, 443] width 42 height 23
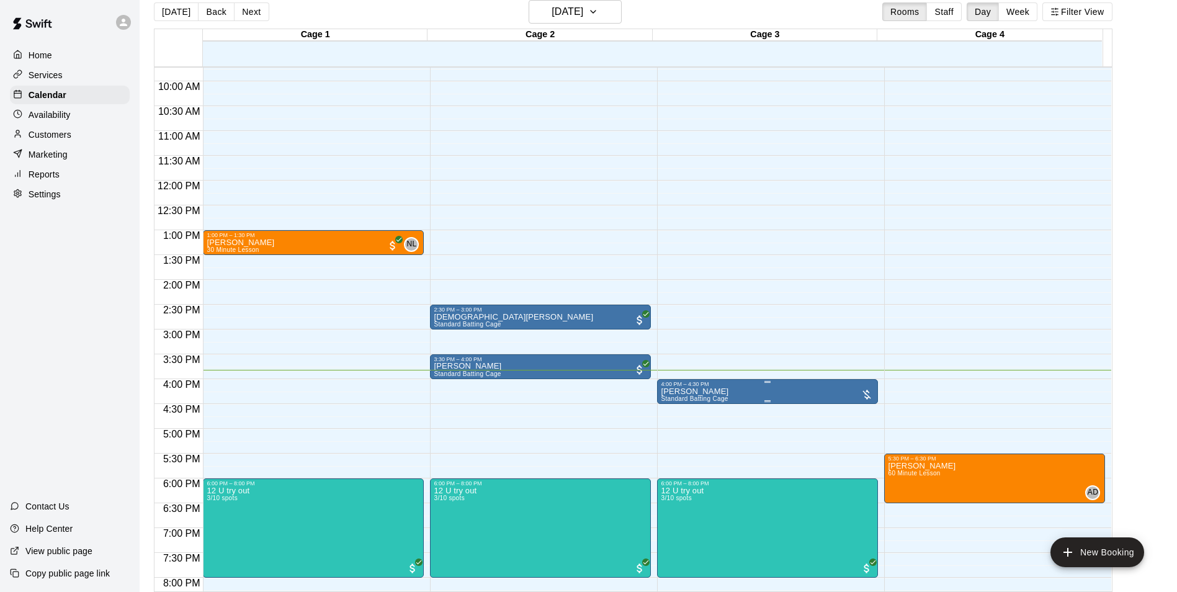
click at [720, 387] on div "4:00 PM – 4:30 PM" at bounding box center [767, 384] width 213 height 6
click at [675, 392] on icon "edit" at bounding box center [671, 394] width 15 height 15
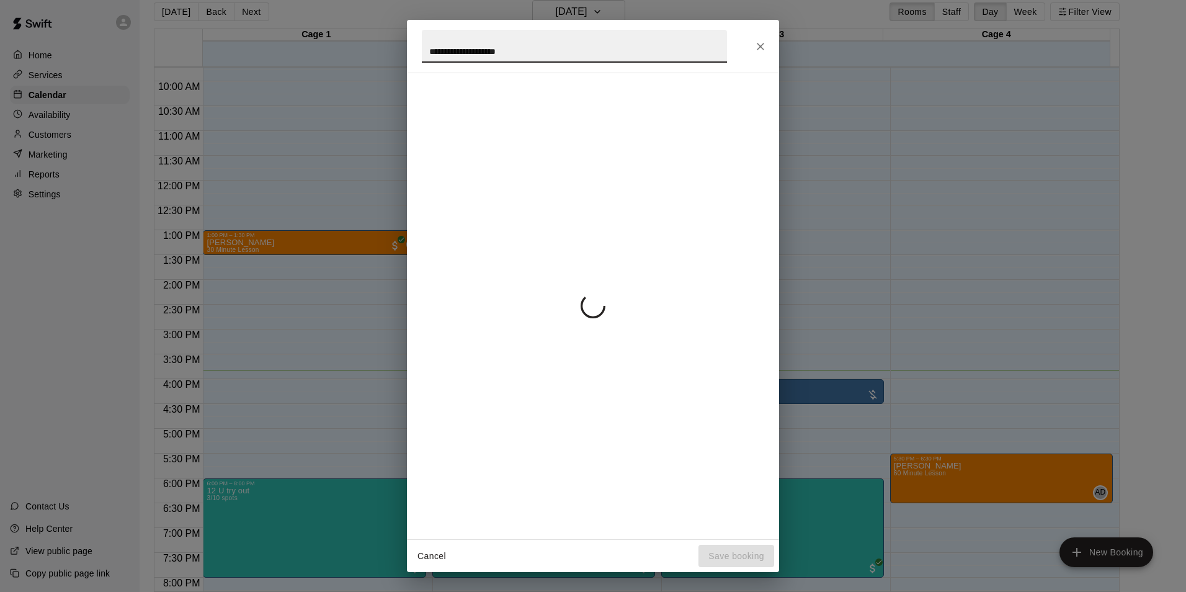
click at [750, 45] on button "Close" at bounding box center [760, 46] width 22 height 22
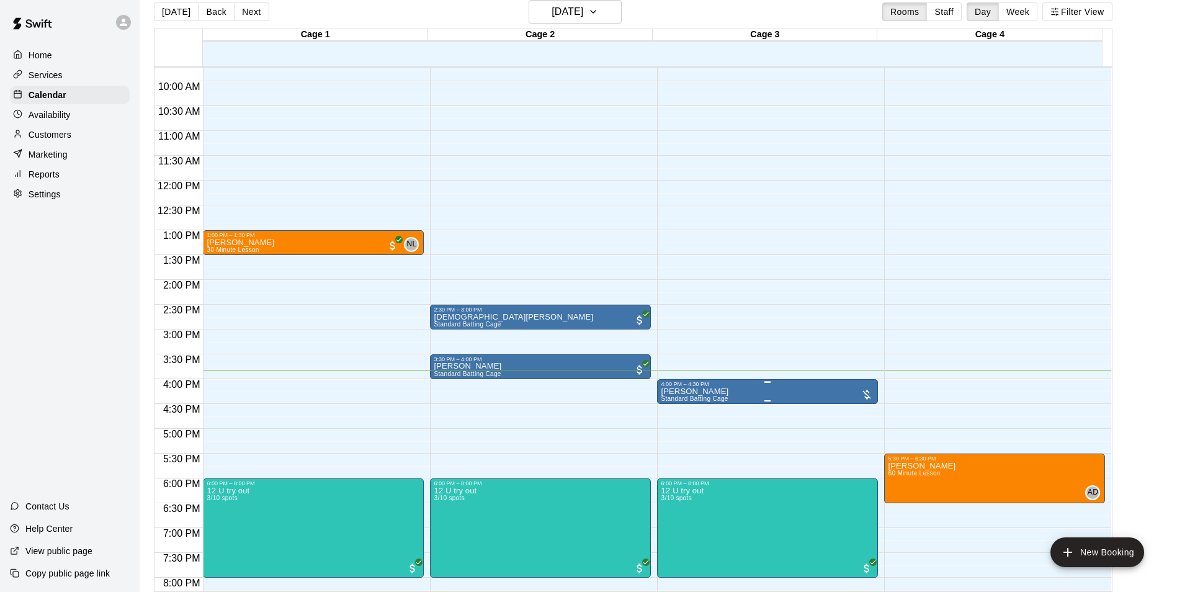
drag, startPoint x: 726, startPoint y: 387, endPoint x: 715, endPoint y: 388, distance: 11.2
click at [715, 387] on div "4:00 PM – 4:30 PM" at bounding box center [767, 384] width 213 height 6
click at [675, 427] on img "edit" at bounding box center [672, 424] width 14 height 14
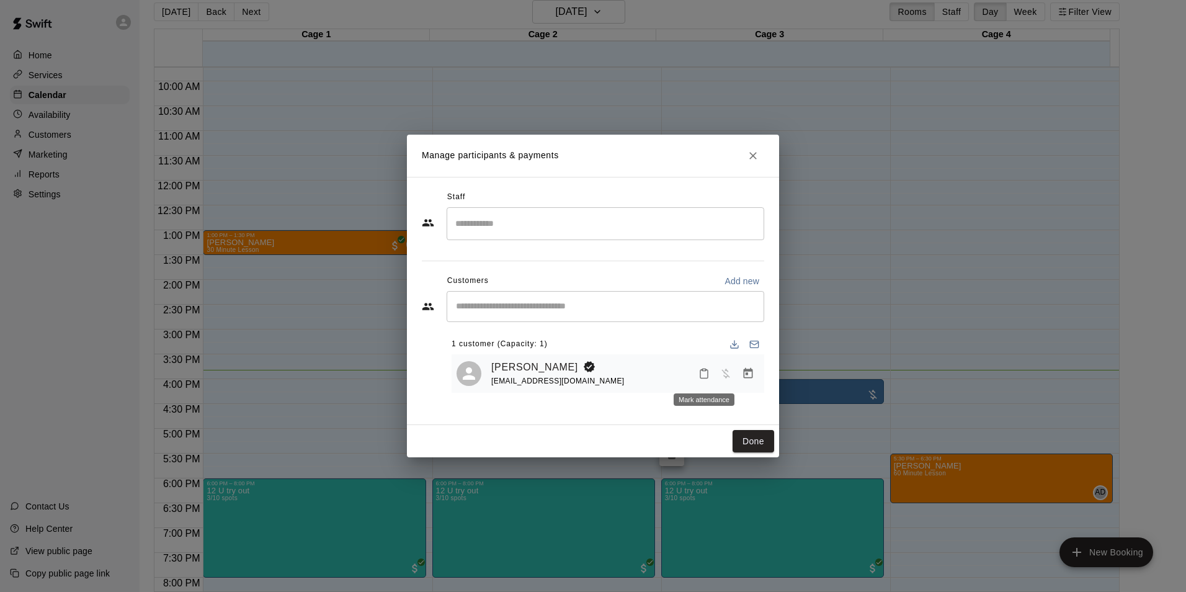
click at [696, 374] on button "Mark attendance" at bounding box center [703, 373] width 21 height 21
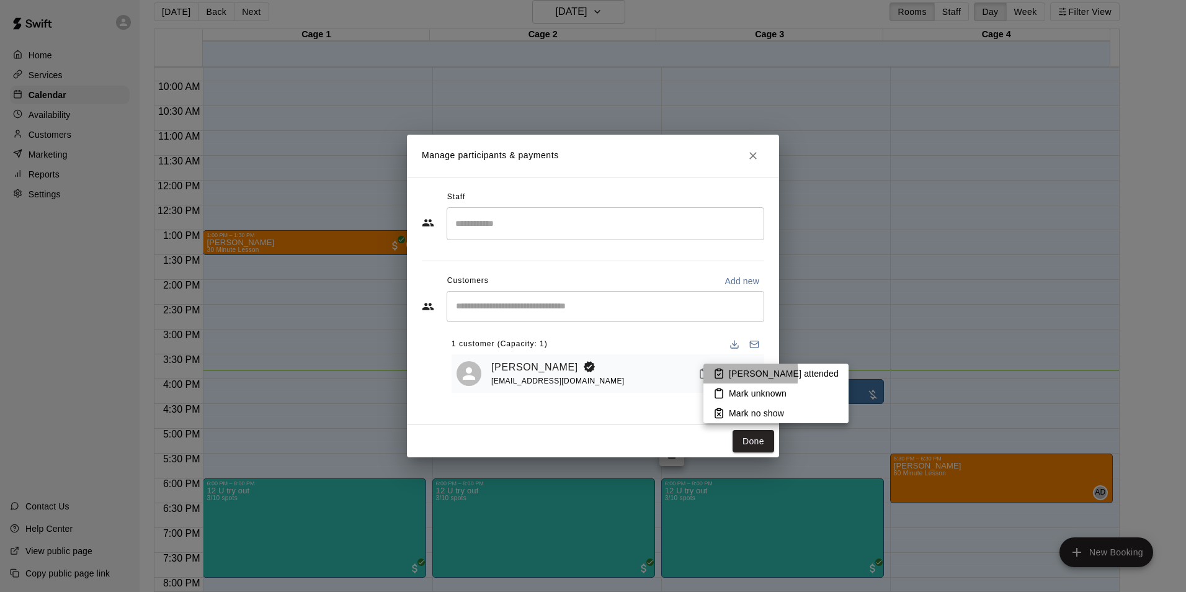
click at [739, 373] on p "[PERSON_NAME] attended" at bounding box center [784, 373] width 110 height 12
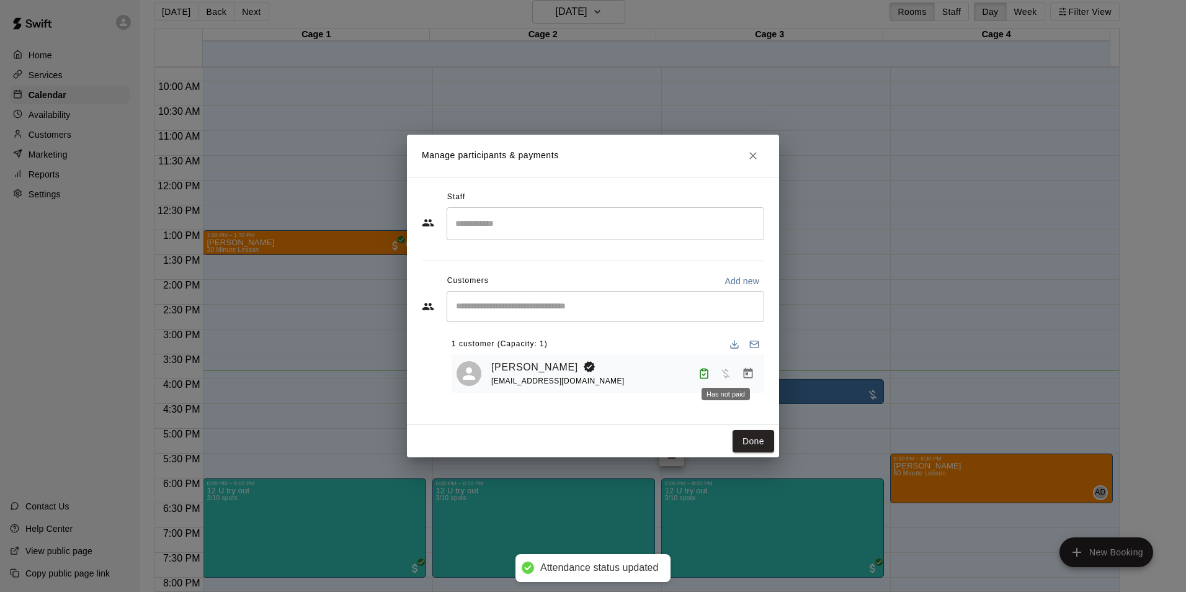
click at [730, 372] on span "Has not paid" at bounding box center [725, 372] width 22 height 11
click at [721, 381] on div "Has not paid" at bounding box center [725, 390] width 51 height 22
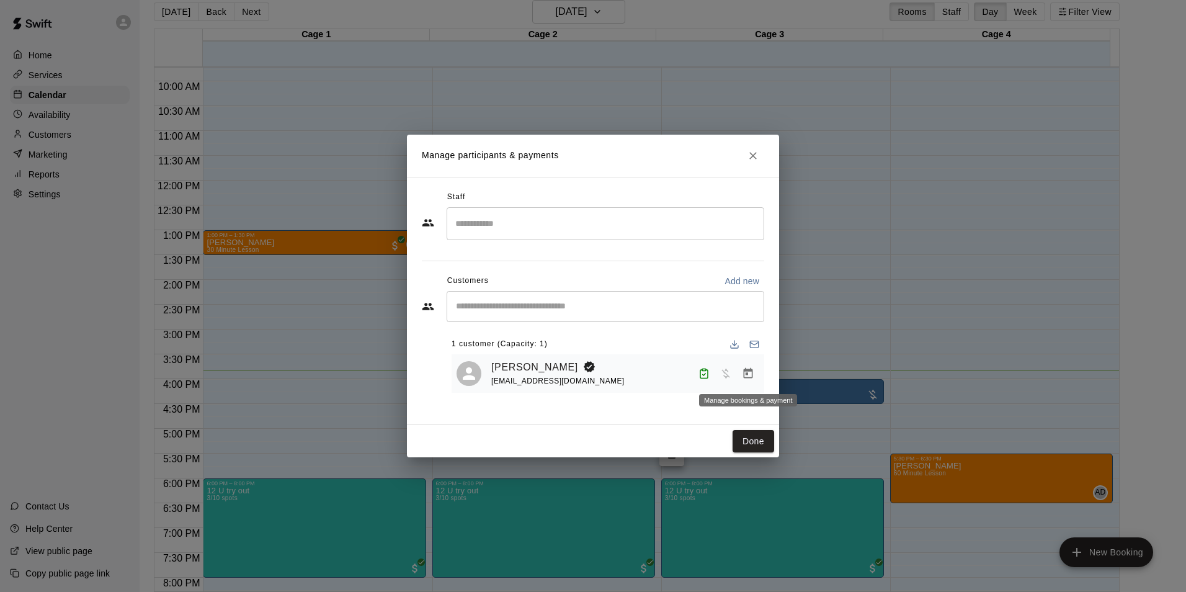
click at [741, 371] on button "Manage bookings & payment" at bounding box center [748, 373] width 22 height 22
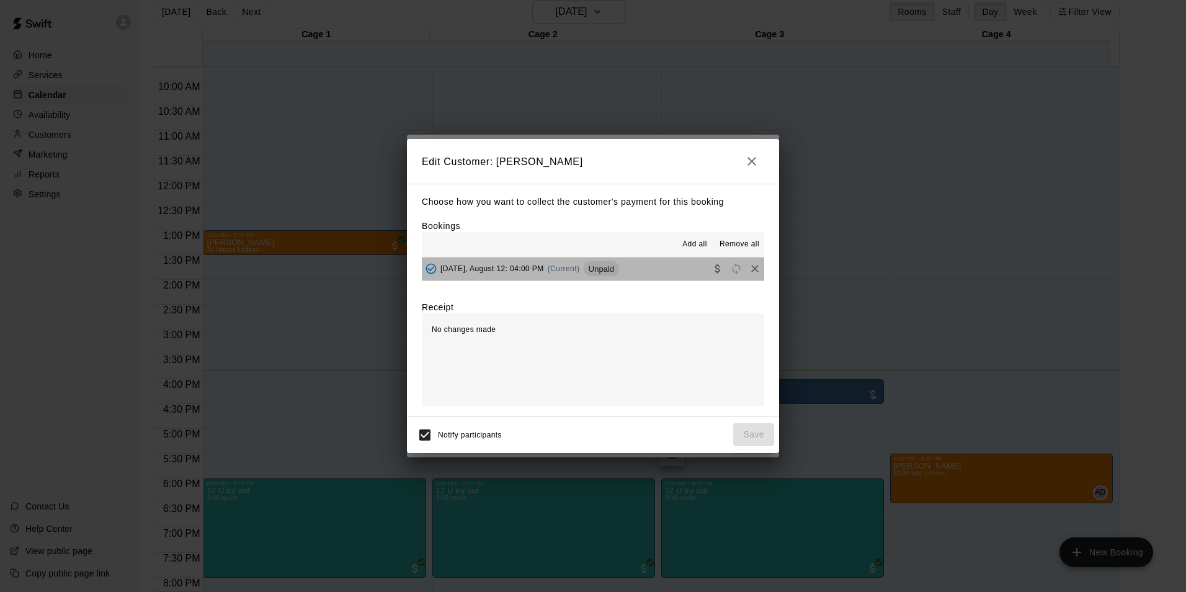
click at [669, 265] on button "[DATE], August 12: 04:00 PM (Current) Unpaid" at bounding box center [593, 268] width 342 height 23
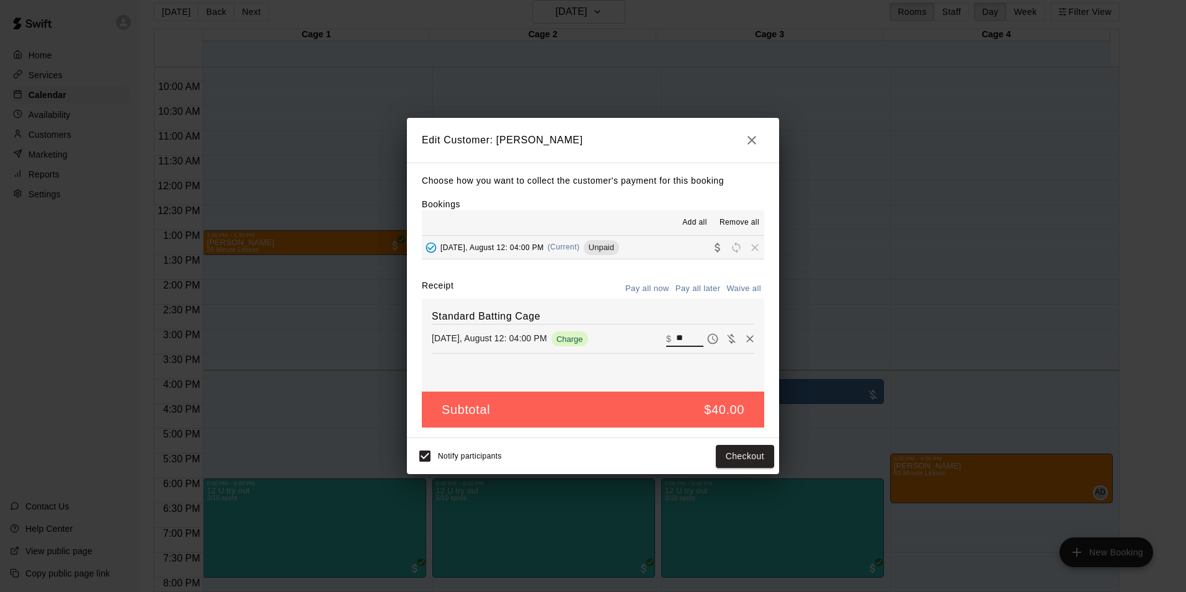
click at [685, 341] on input "**" at bounding box center [689, 339] width 27 height 16
type input "*"
type input "**"
click at [652, 289] on button "Pay all now" at bounding box center [647, 288] width 50 height 19
click at [749, 456] on button "Checkout" at bounding box center [745, 456] width 58 height 23
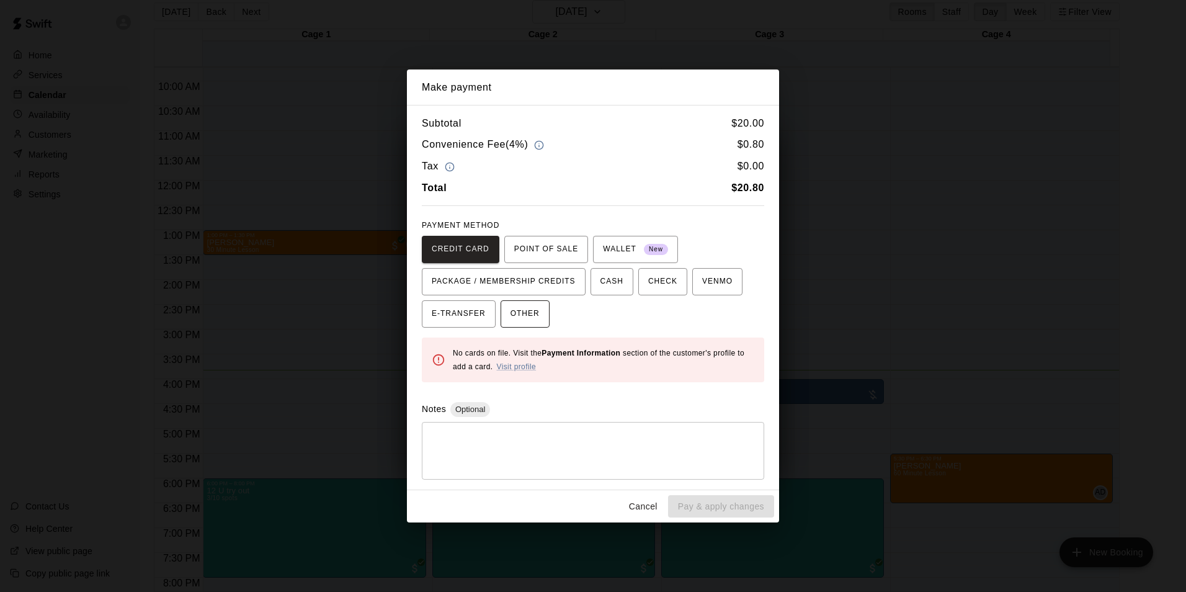
click at [541, 319] on button "OTHER" at bounding box center [525, 313] width 49 height 27
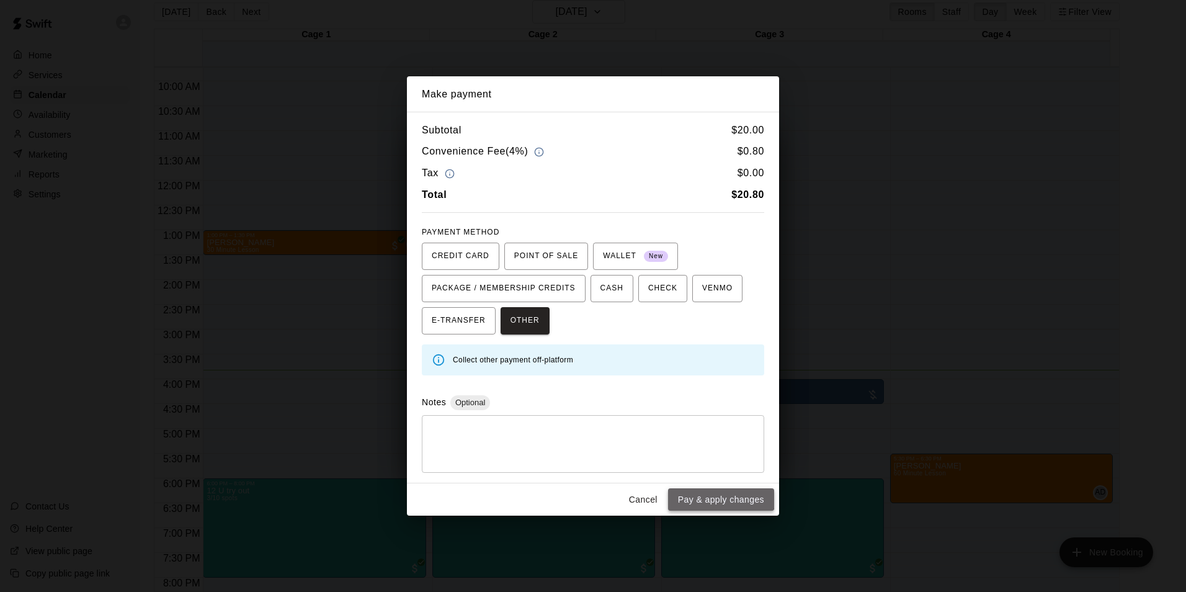
click at [718, 493] on button "Pay & apply changes" at bounding box center [721, 499] width 106 height 23
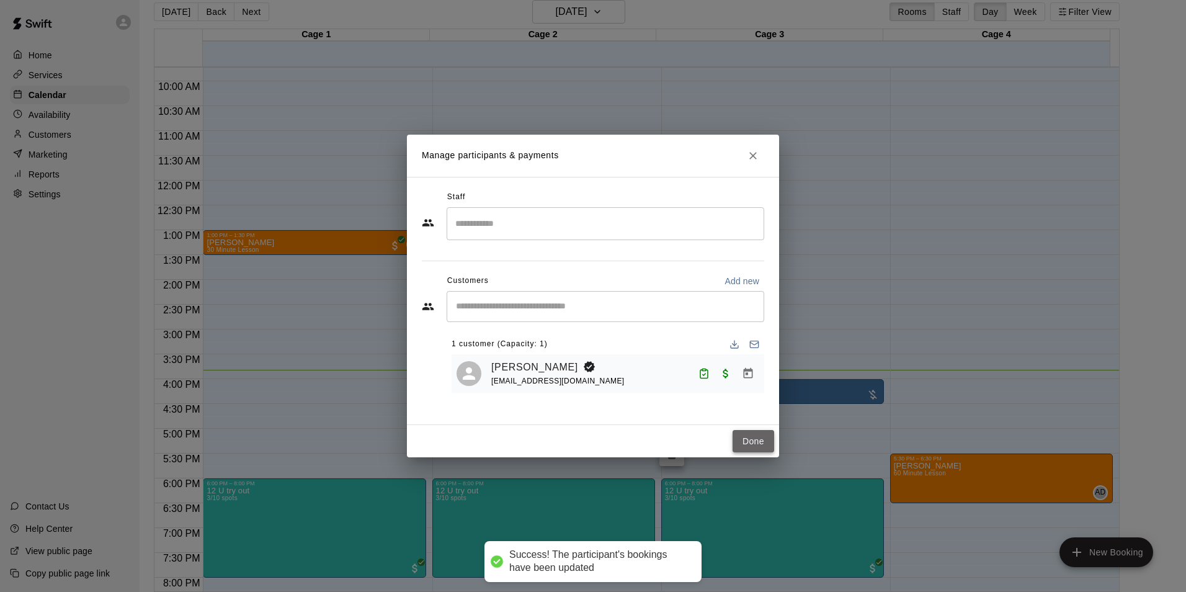
click at [755, 434] on button "Done" at bounding box center [753, 441] width 42 height 23
